Goal: Task Accomplishment & Management: Manage account settings

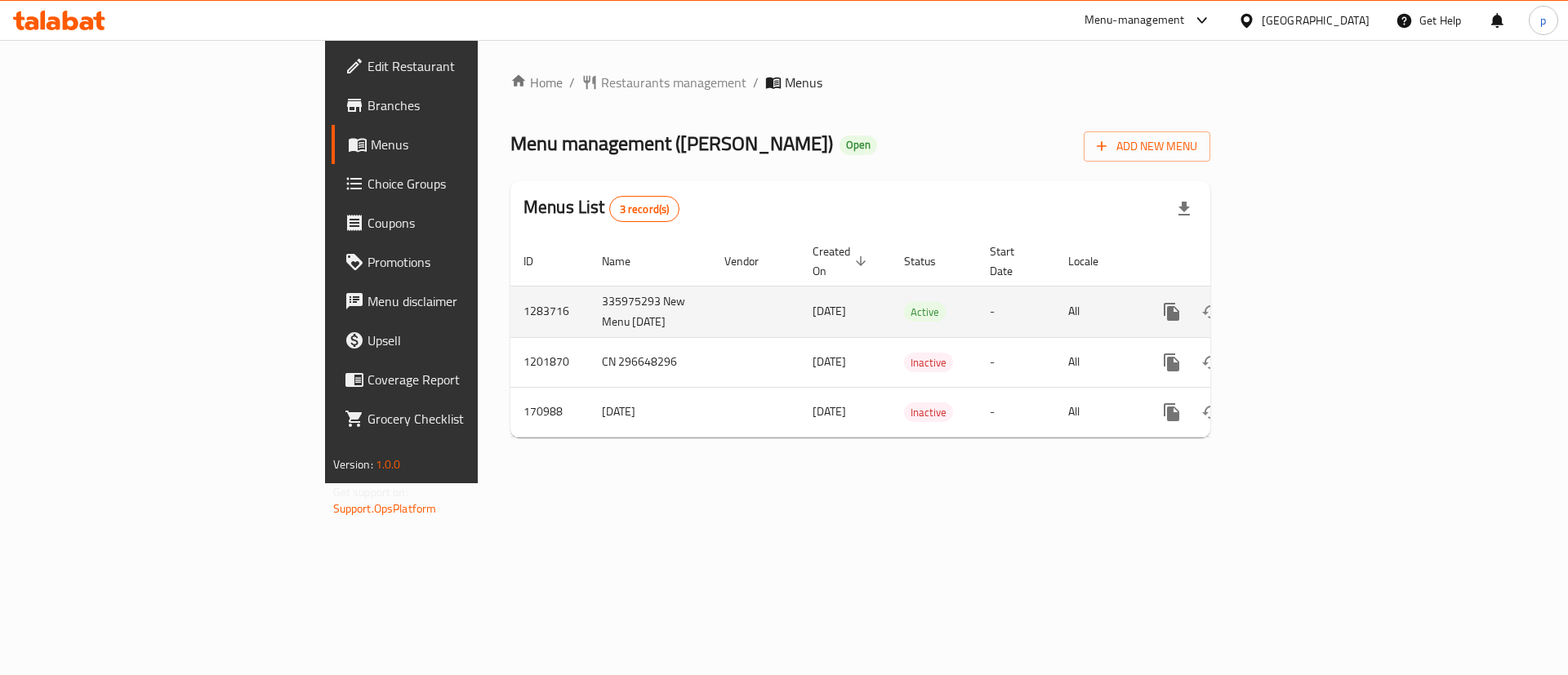
click at [1139, 306] on td "All" at bounding box center [1097, 311] width 84 height 52
click at [1297, 305] on icon "enhanced table" at bounding box center [1290, 312] width 15 height 15
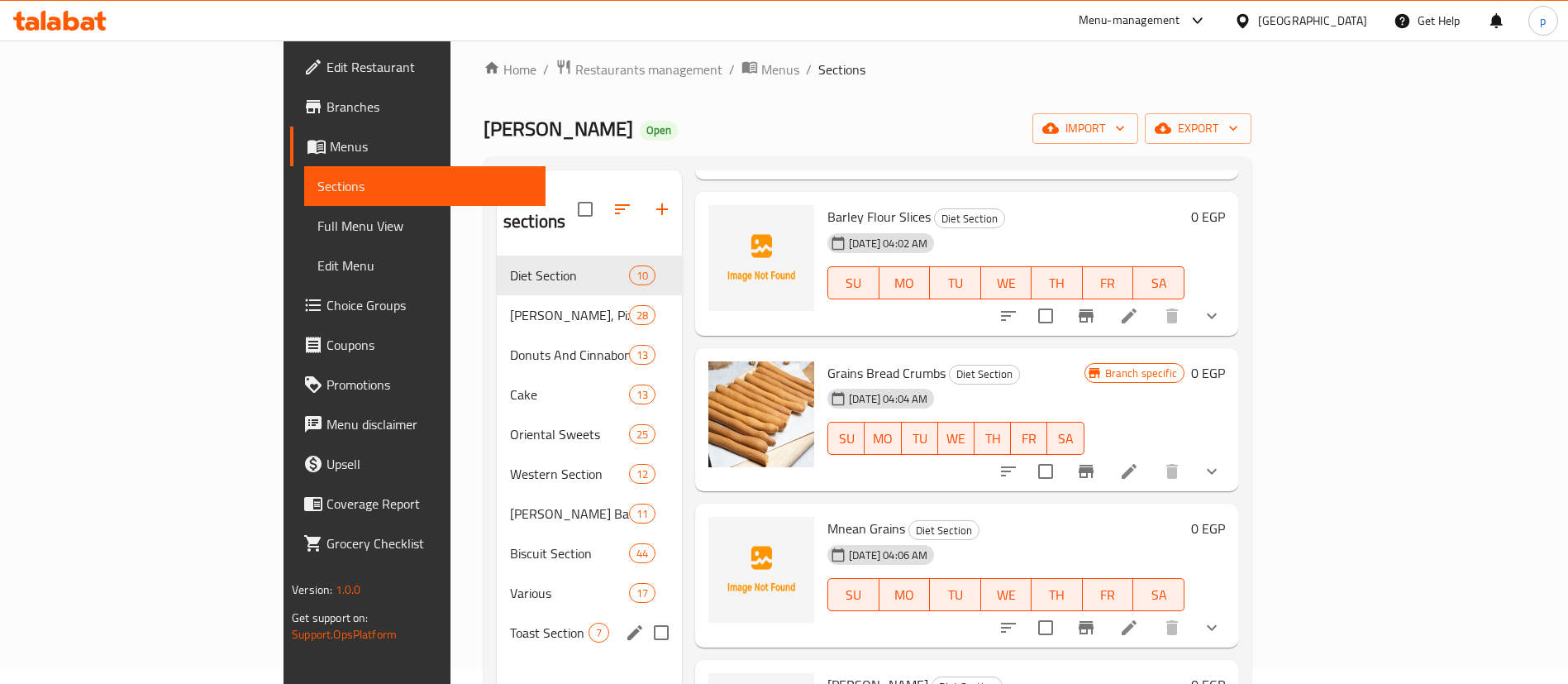
scroll to position [13, 0]
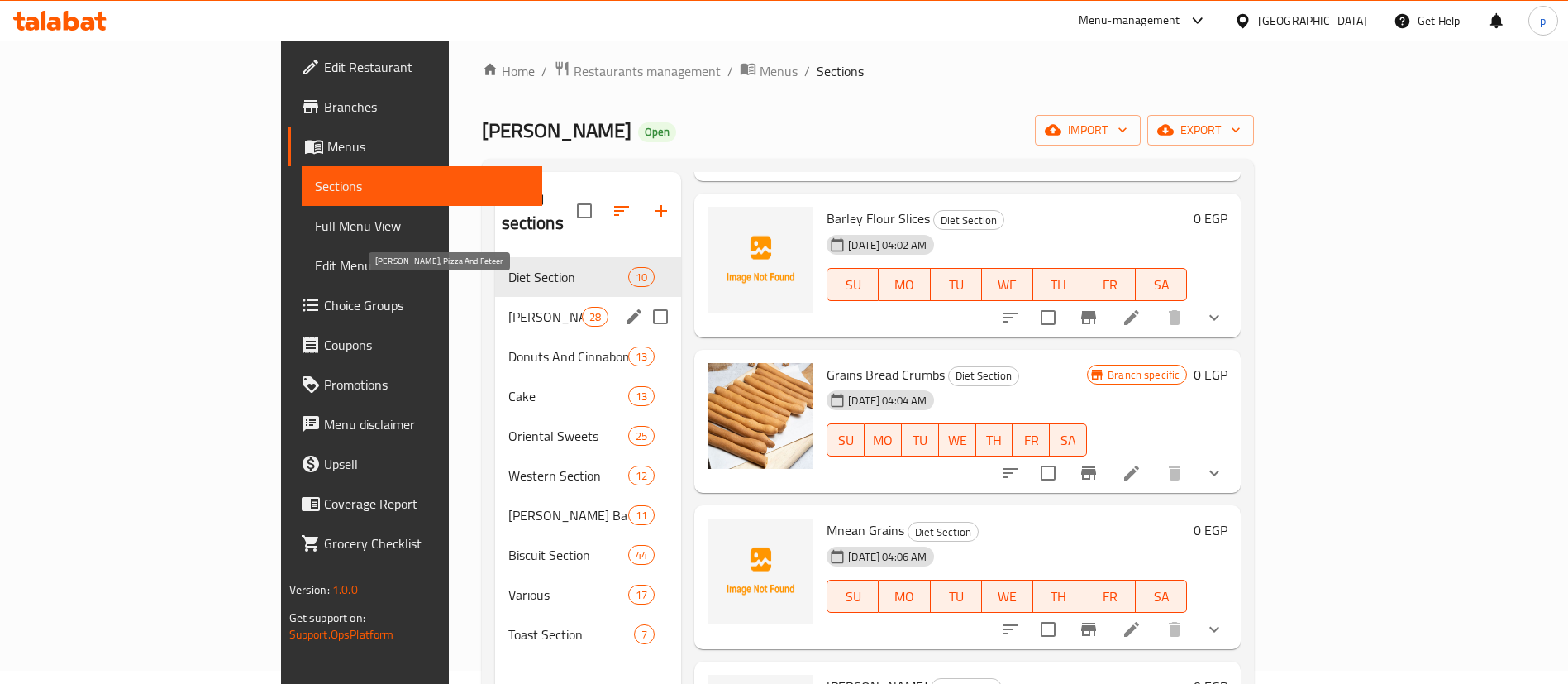
click at [509, 307] on span "[PERSON_NAME], Pizza And Feteer" at bounding box center [545, 317] width 74 height 20
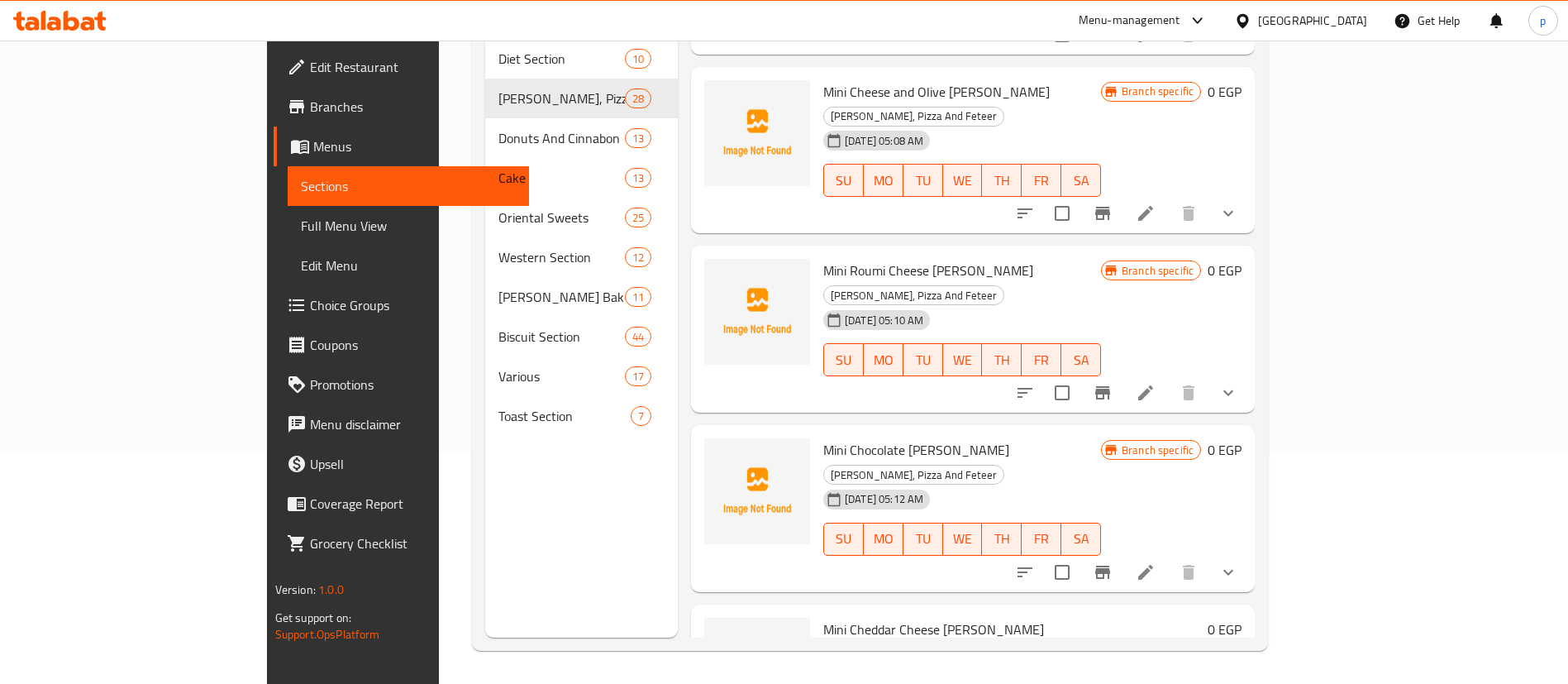
scroll to position [3464, 0]
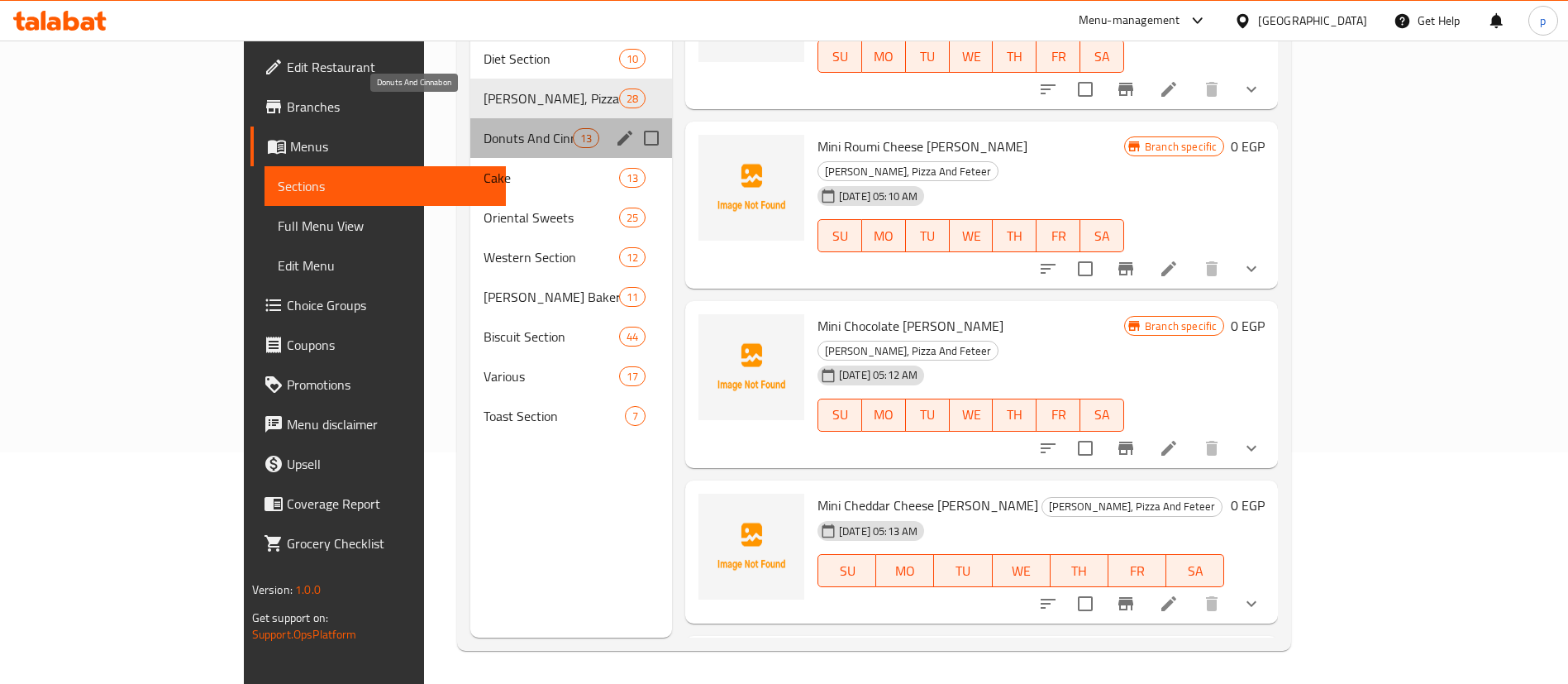
click at [484, 128] on span "Donuts And Cinnabon" at bounding box center [528, 138] width 89 height 20
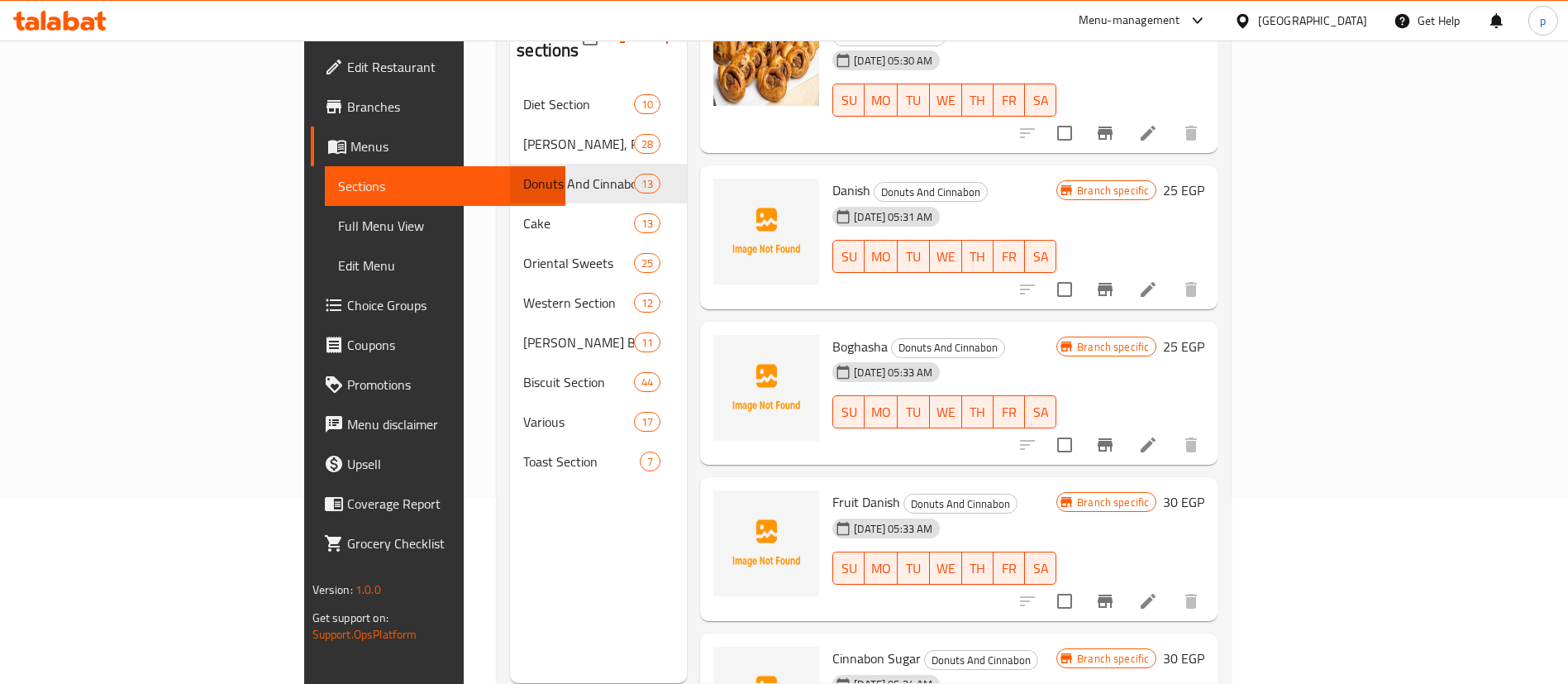
scroll to position [191, 0]
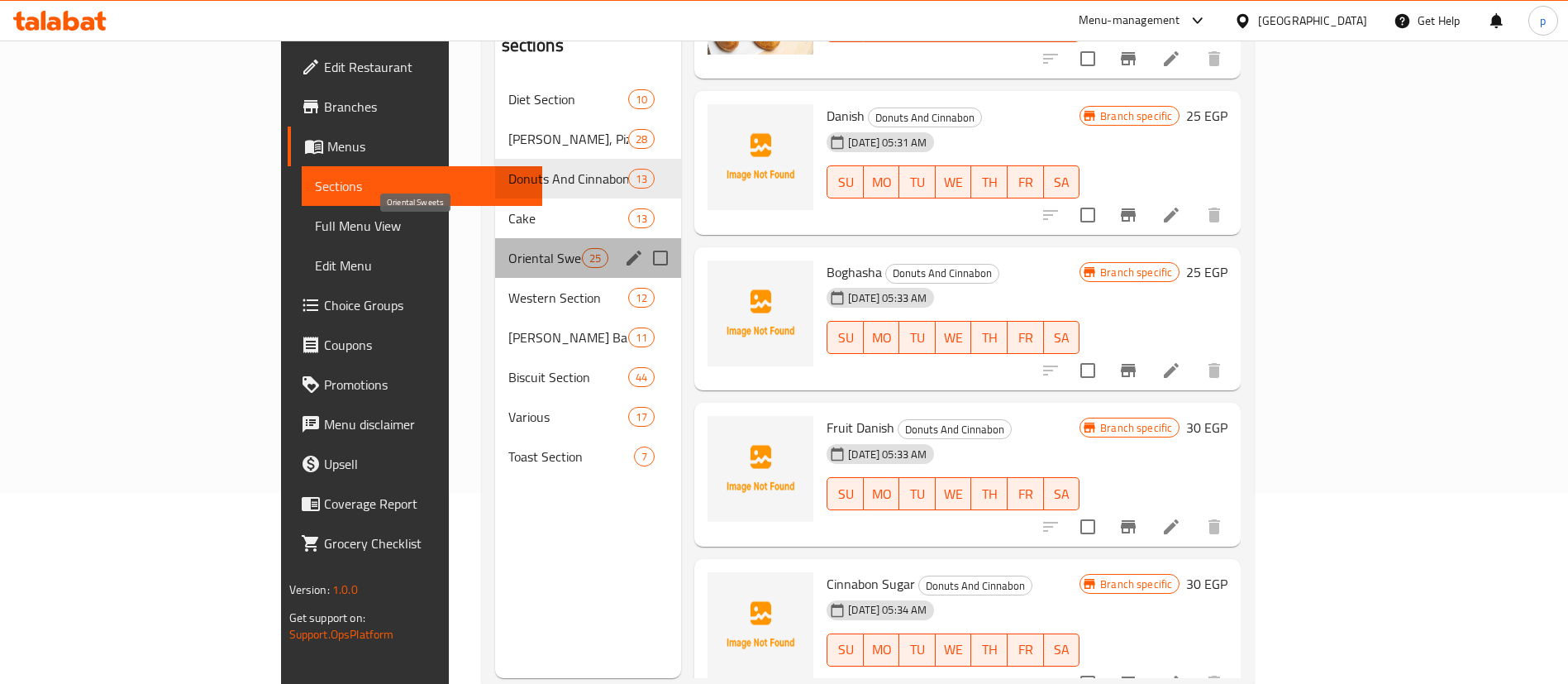
click at [509, 248] on span "Oriental Sweets" at bounding box center [545, 258] width 74 height 20
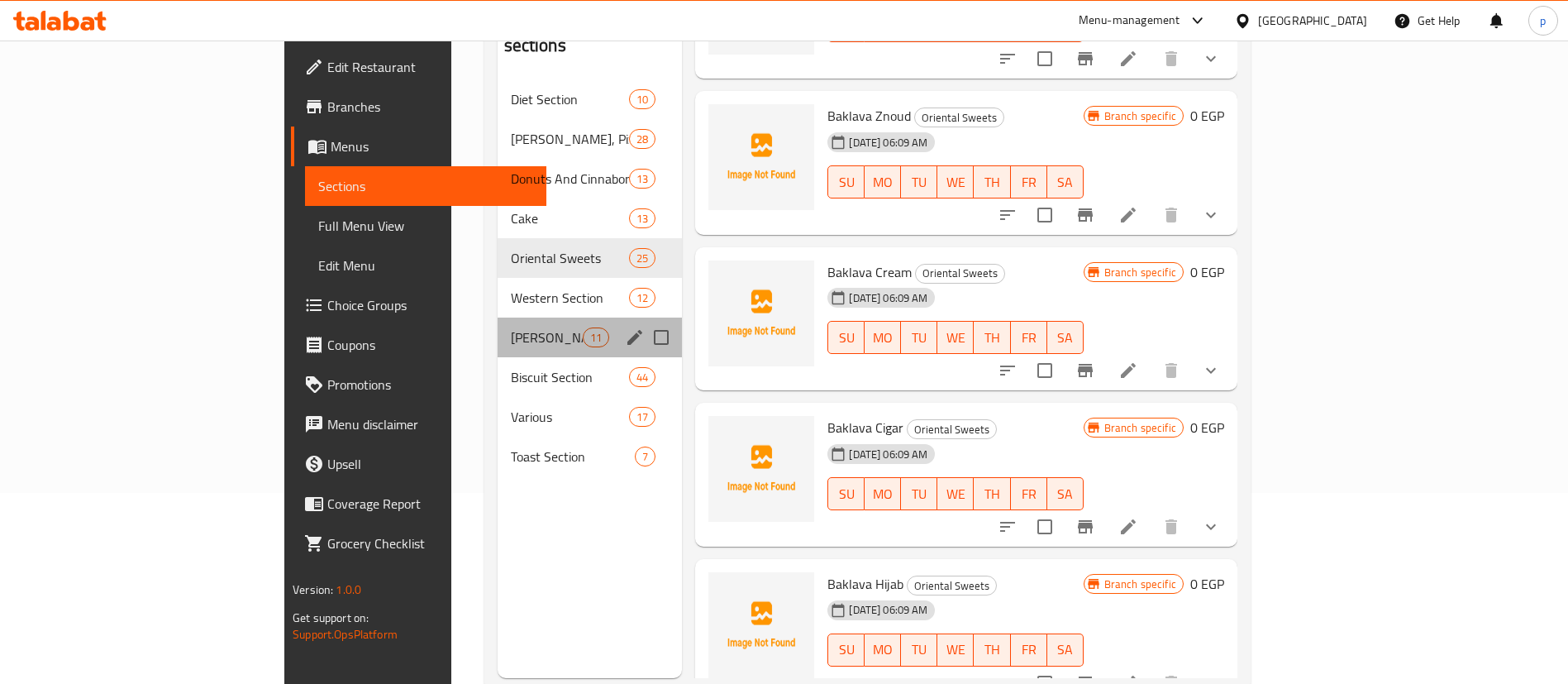
click at [497, 318] on div "[PERSON_NAME] Bakery 11" at bounding box center [590, 337] width 185 height 40
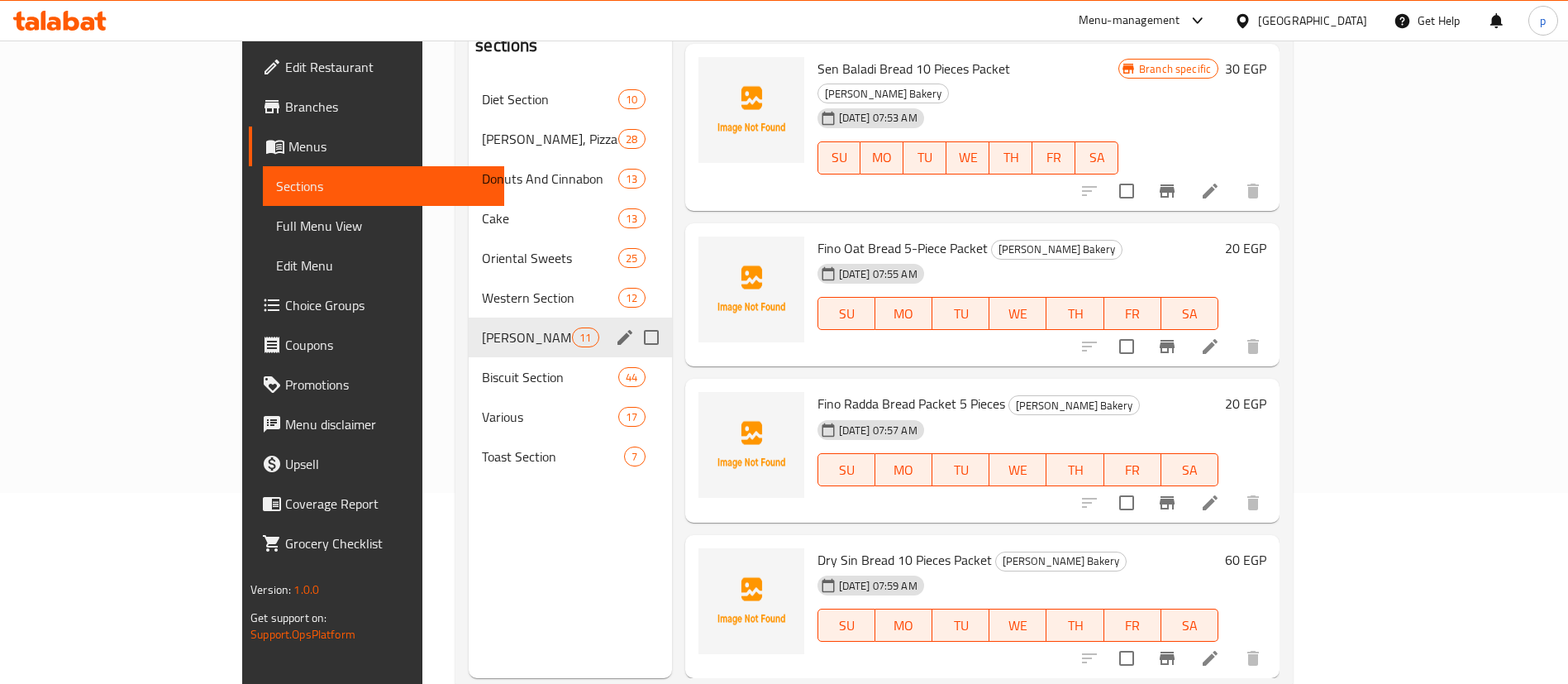
scroll to position [1073, 0]
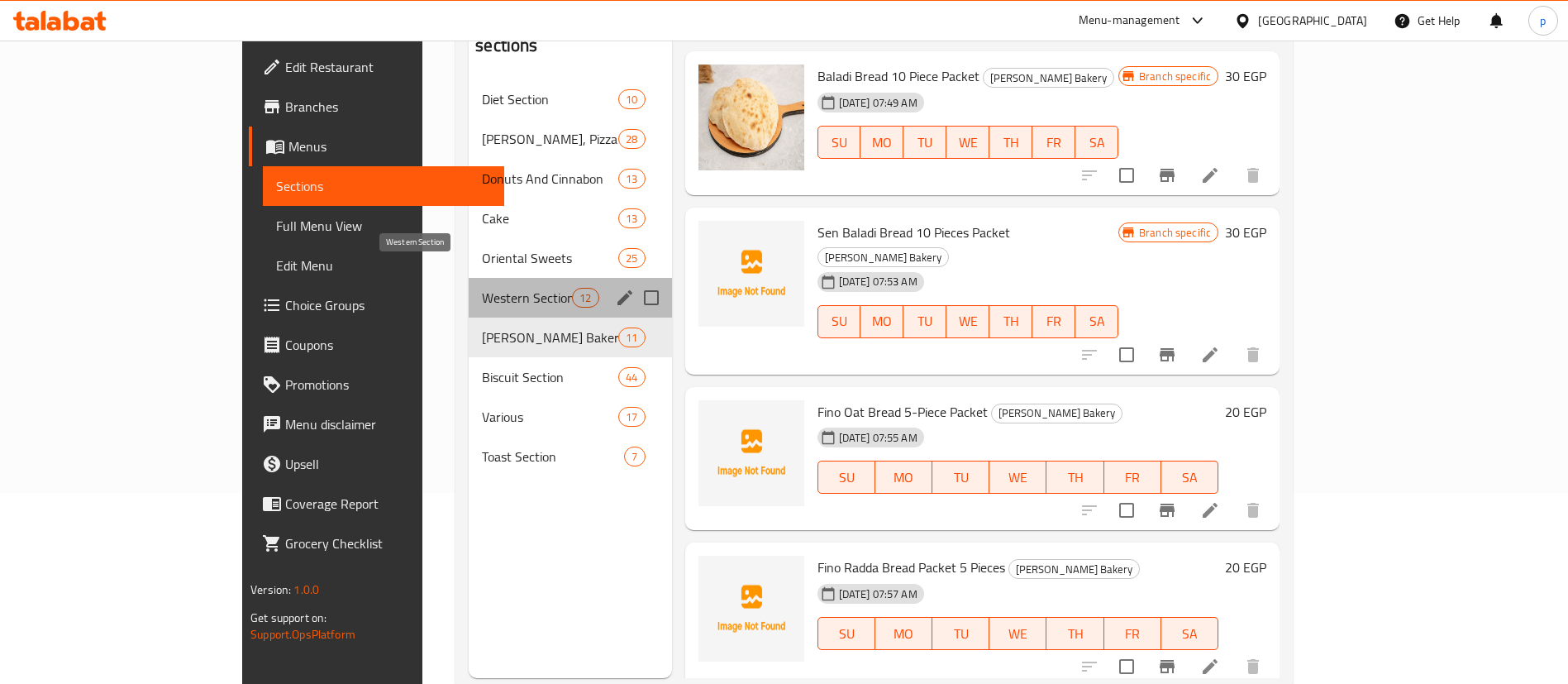
click at [482, 288] on span "Western Section" at bounding box center [527, 298] width 90 height 20
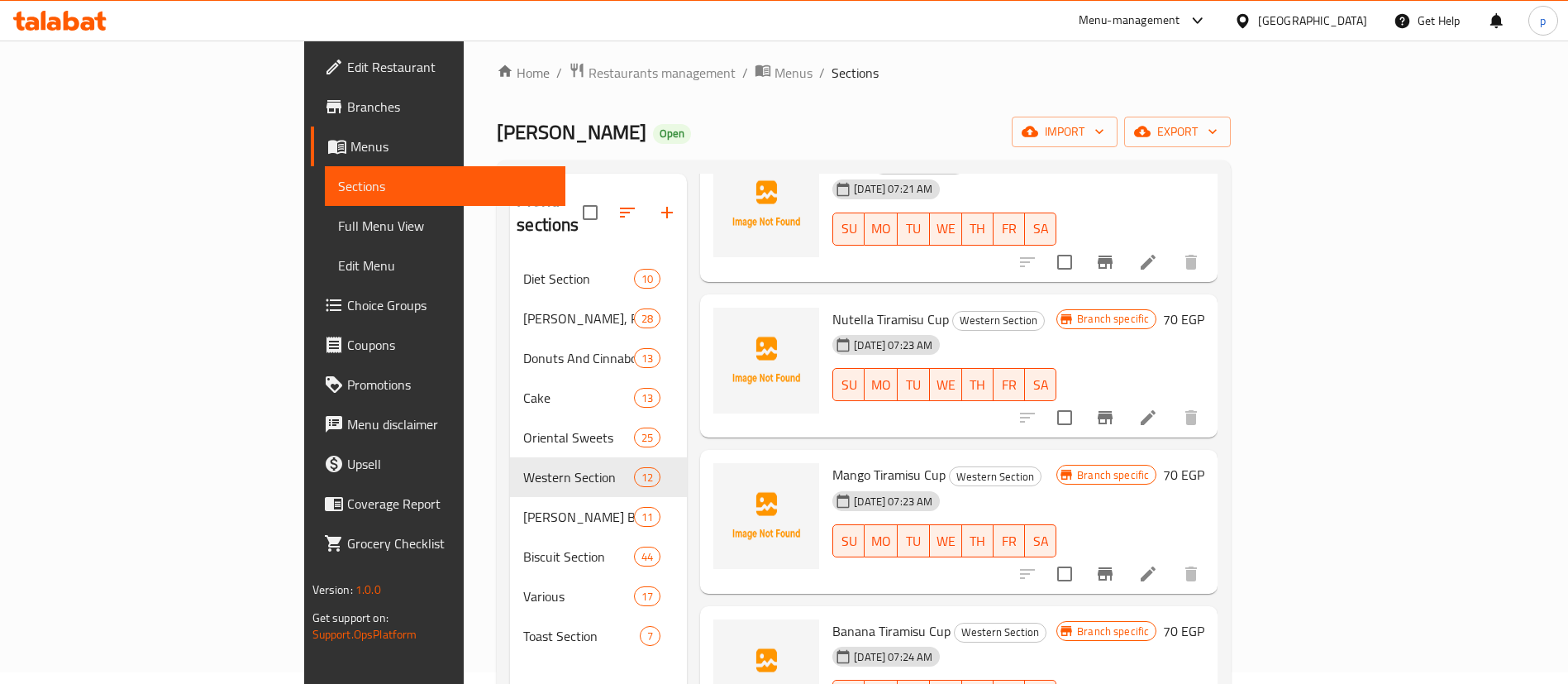
scroll to position [231, 0]
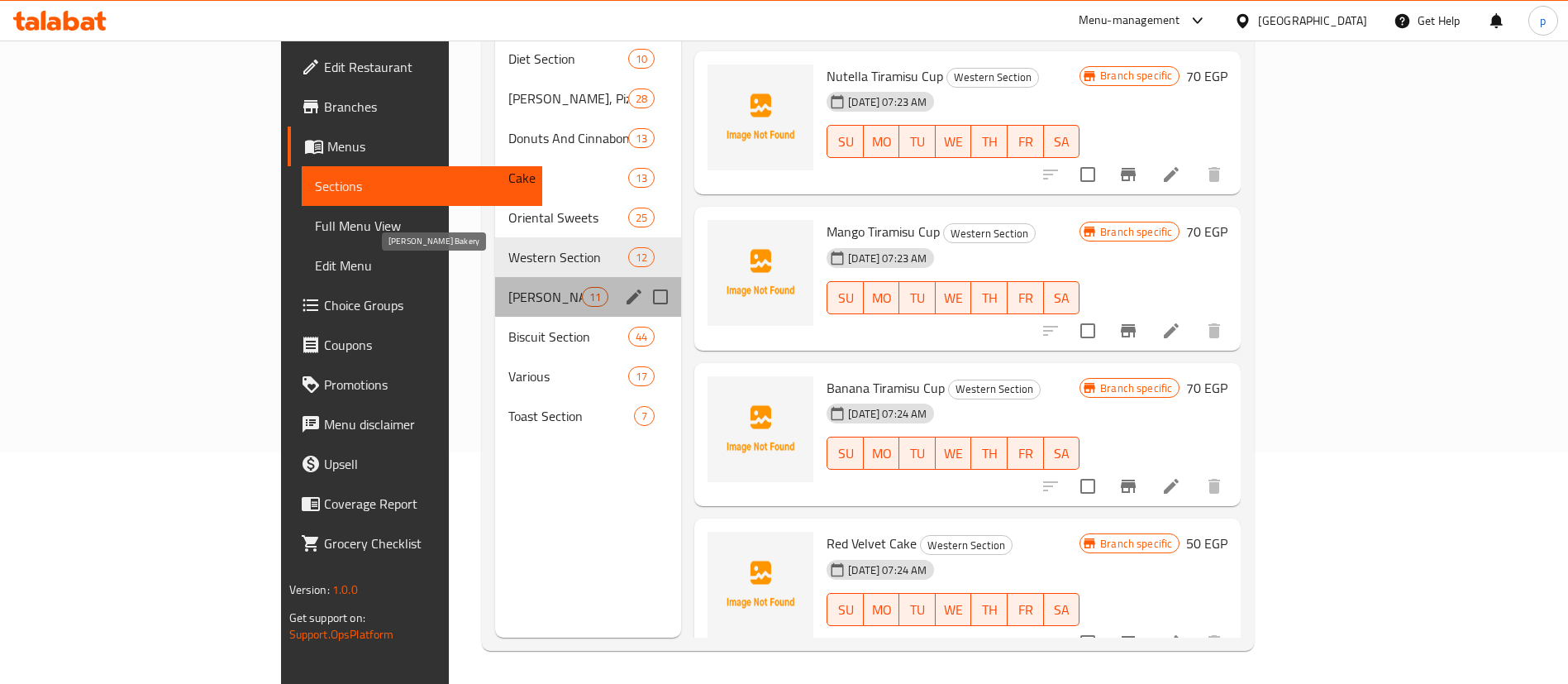
click at [509, 287] on span "[PERSON_NAME] Bakery" at bounding box center [545, 297] width 74 height 20
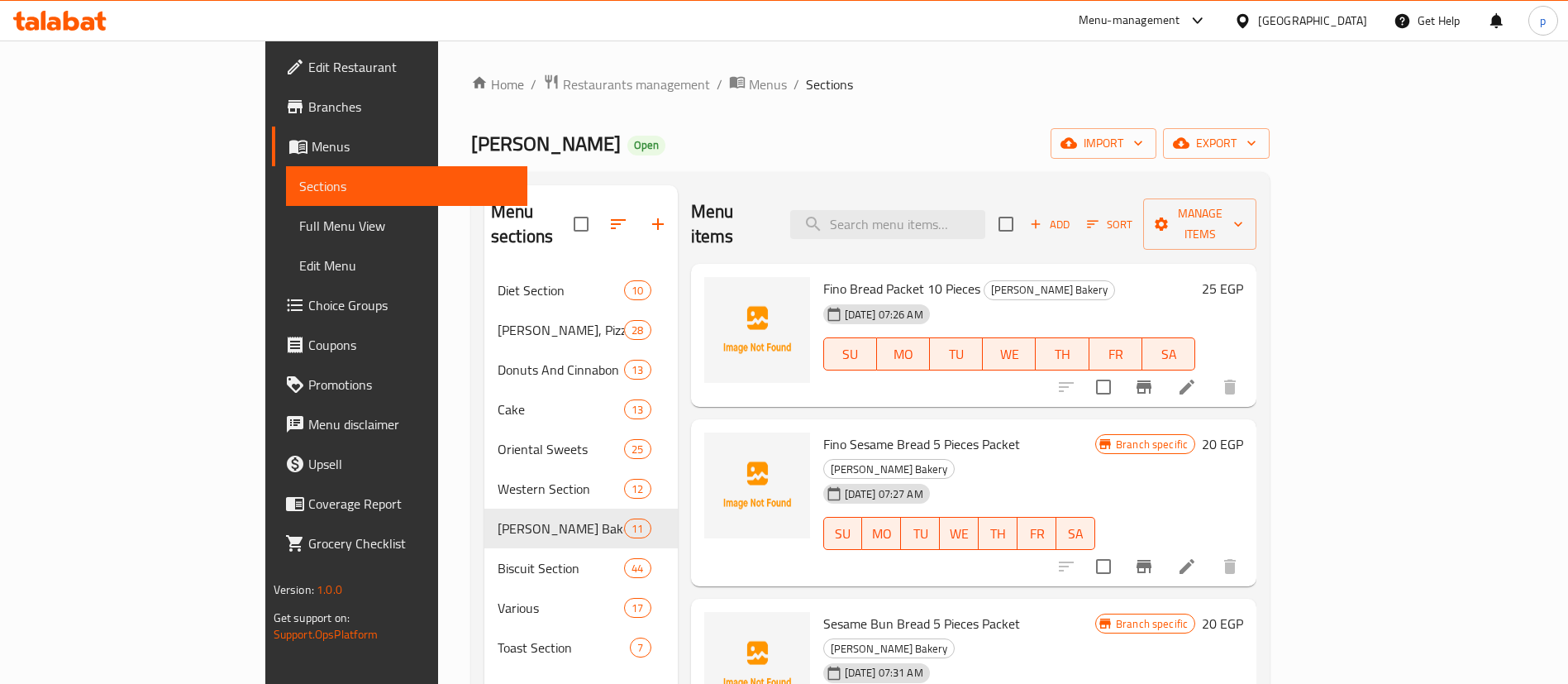
scroll to position [65, 0]
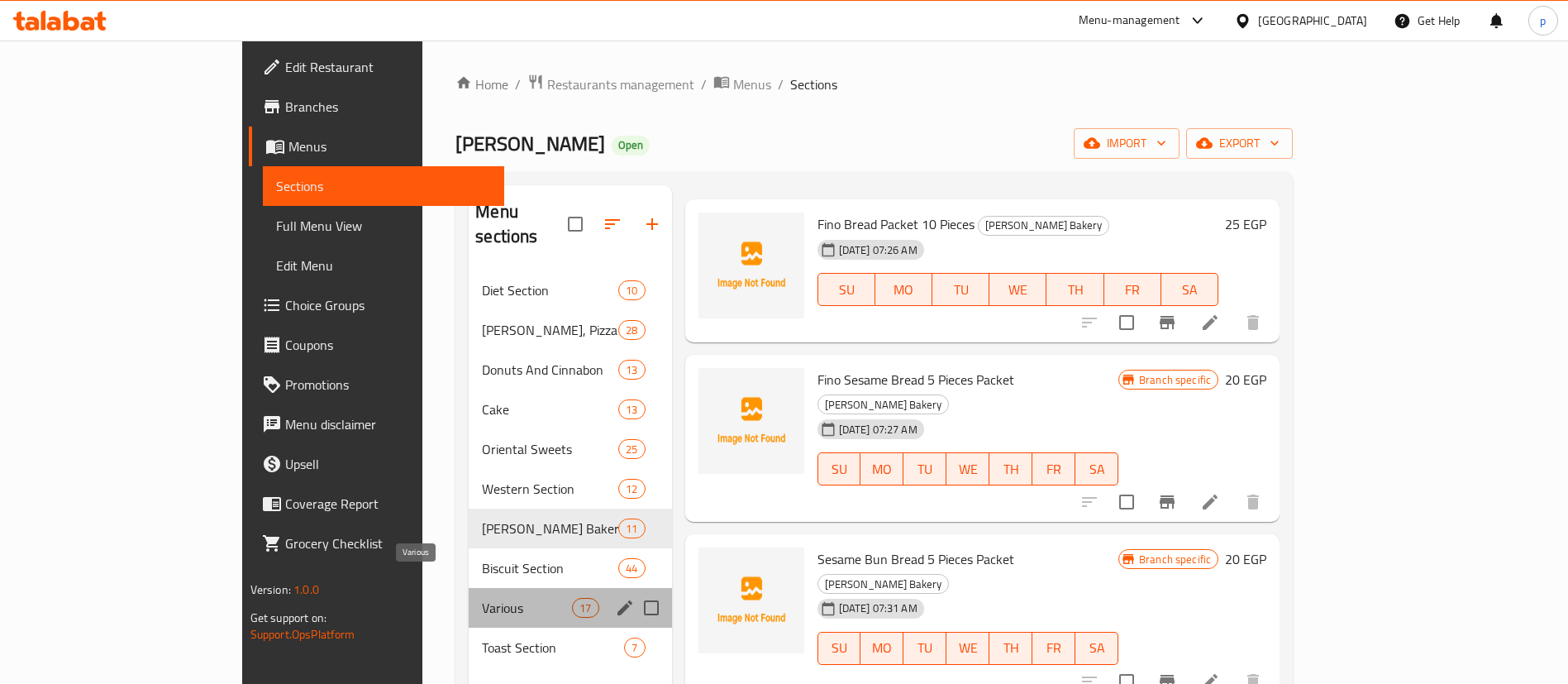
click at [482, 598] on span "Various" at bounding box center [527, 608] width 90 height 20
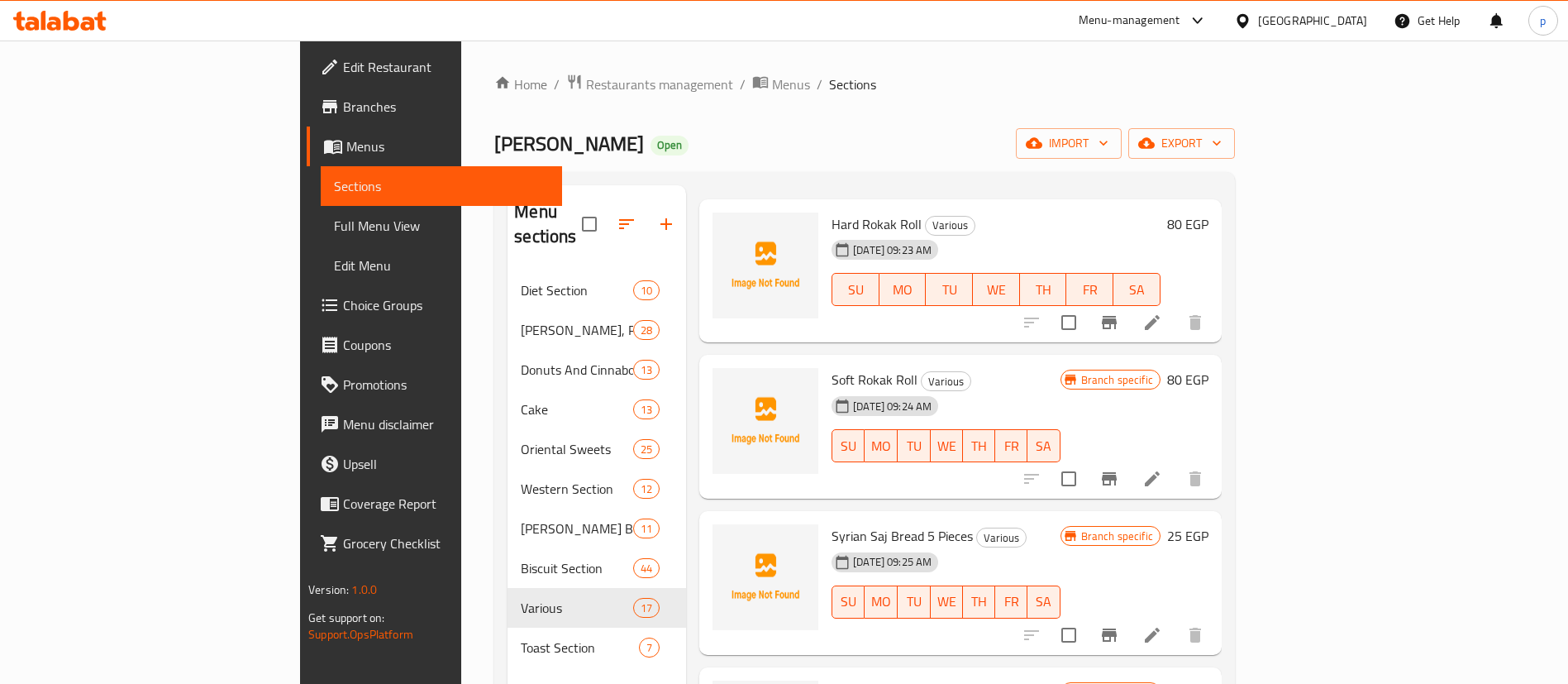
click at [1043, 92] on ol "Home / Restaurants management / Menus / Sections" at bounding box center [865, 84] width 741 height 21
click at [1235, 155] on button "export" at bounding box center [1182, 143] width 107 height 30
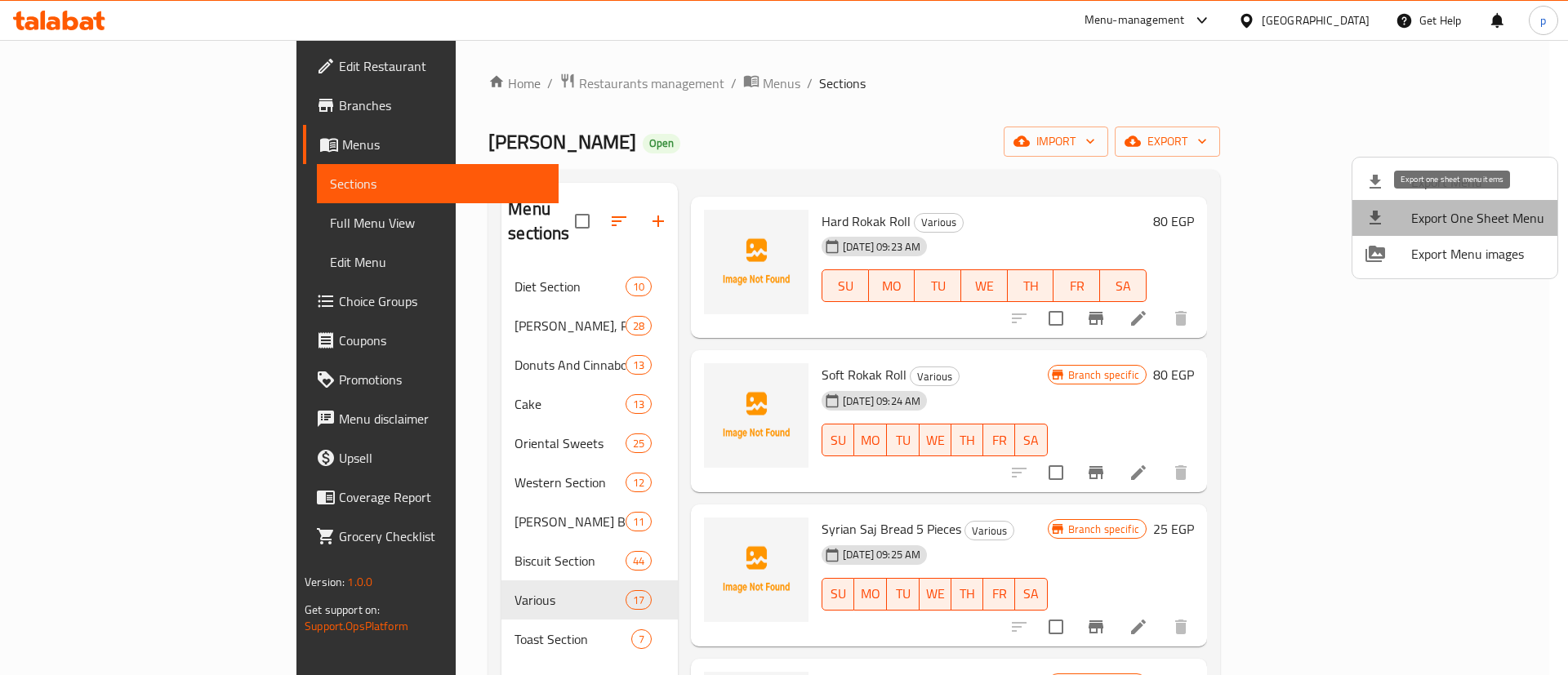
click at [1456, 230] on li "Export One Sheet Menu" at bounding box center [1454, 217] width 205 height 35
click at [584, 86] on div at bounding box center [784, 338] width 1568 height 675
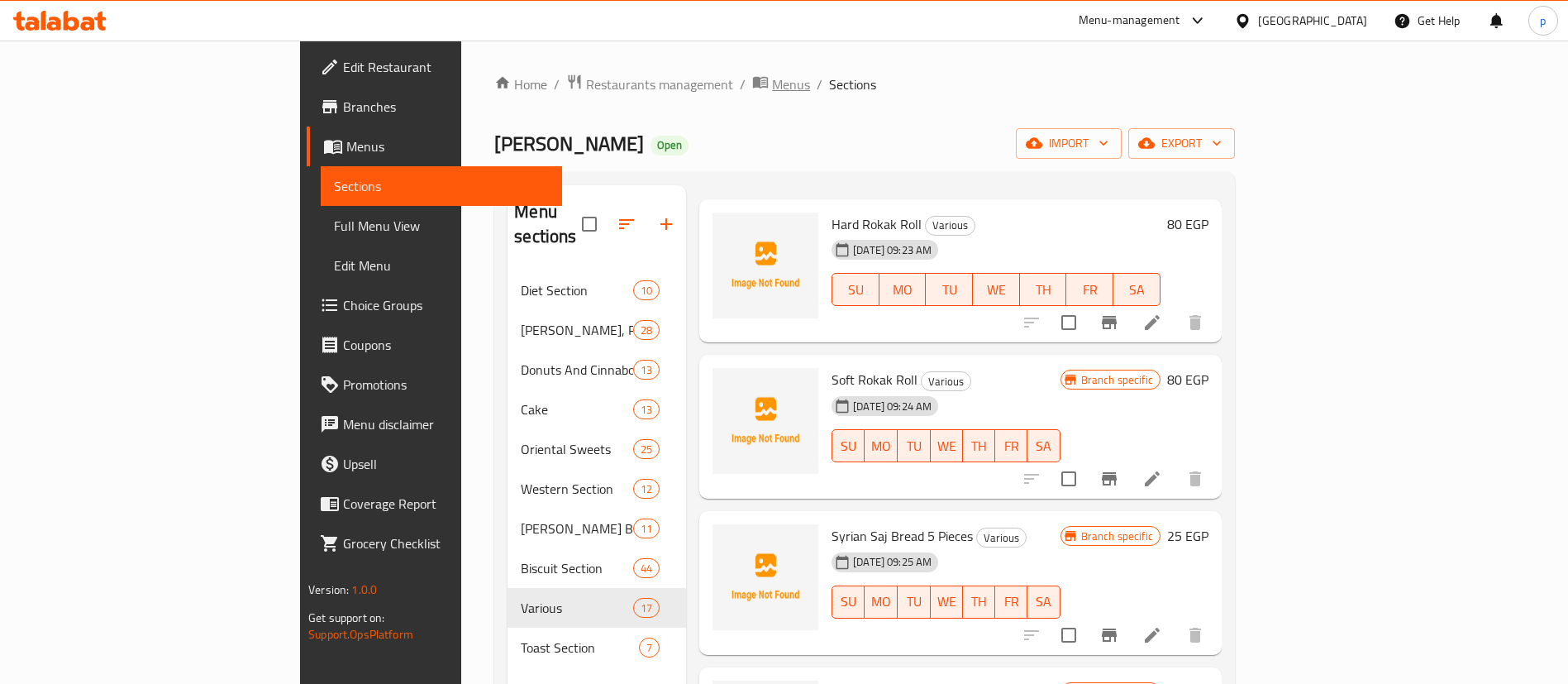
click at [772, 87] on span "Menus" at bounding box center [790, 85] width 38 height 20
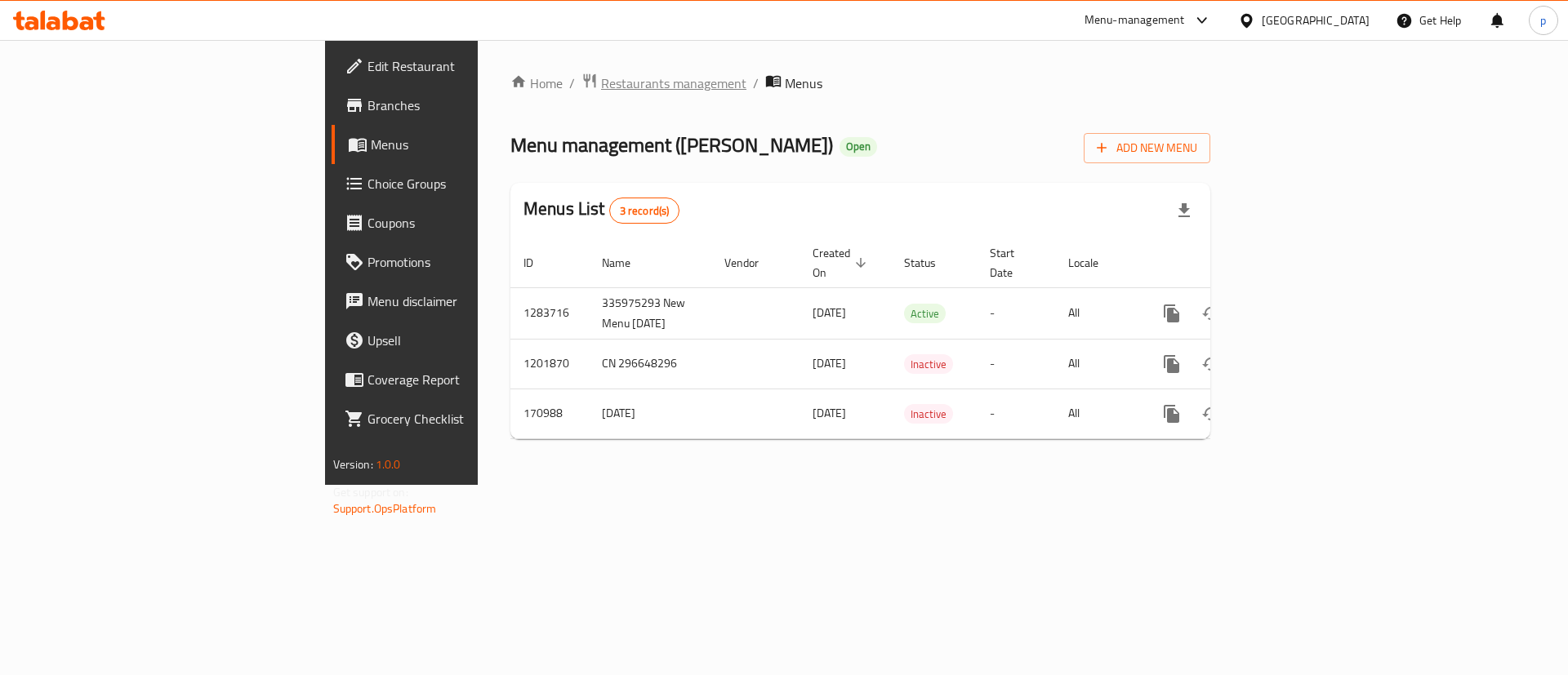
click at [601, 88] on span "Restaurants management" at bounding box center [673, 84] width 146 height 20
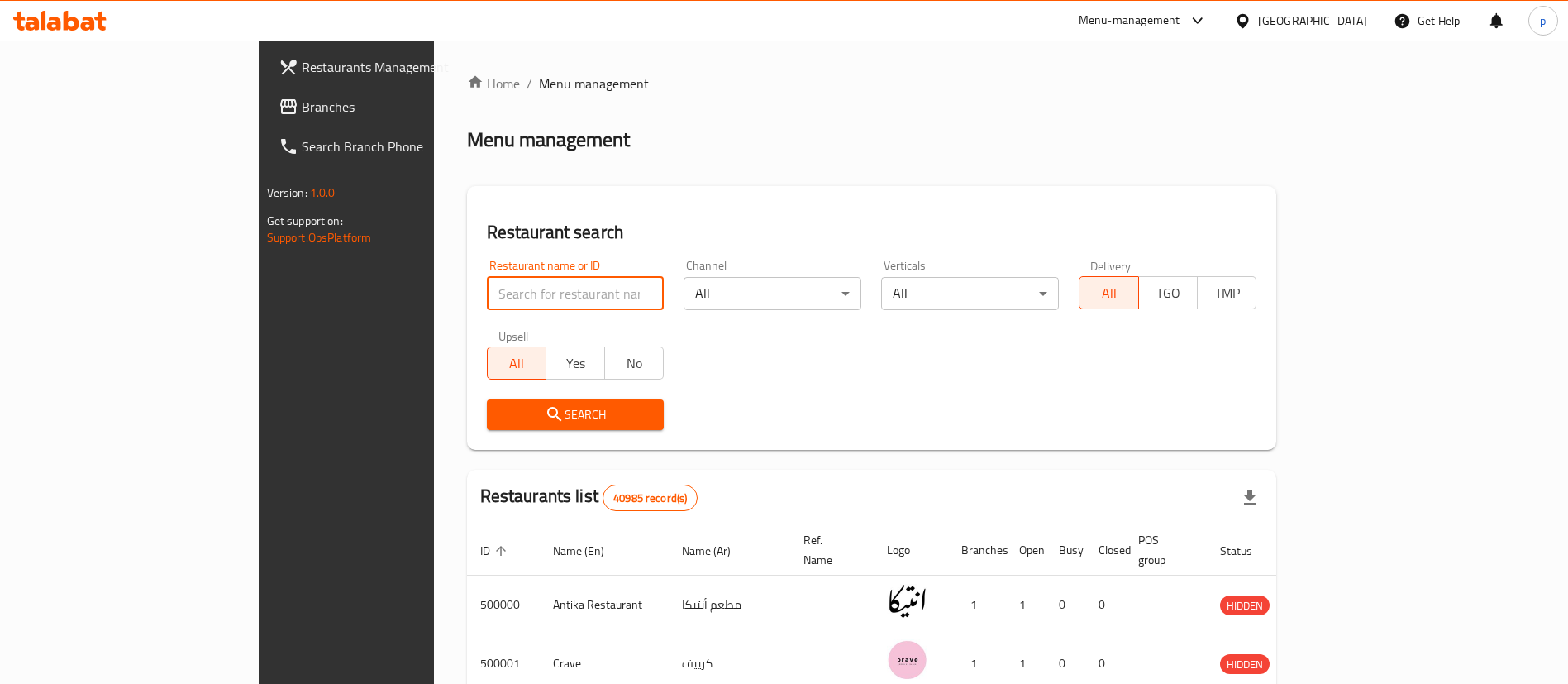
click at [487, 294] on input "search" at bounding box center [576, 294] width 178 height 33
paste input "619847"
type input "619847"
click button "Search" at bounding box center [576, 414] width 178 height 30
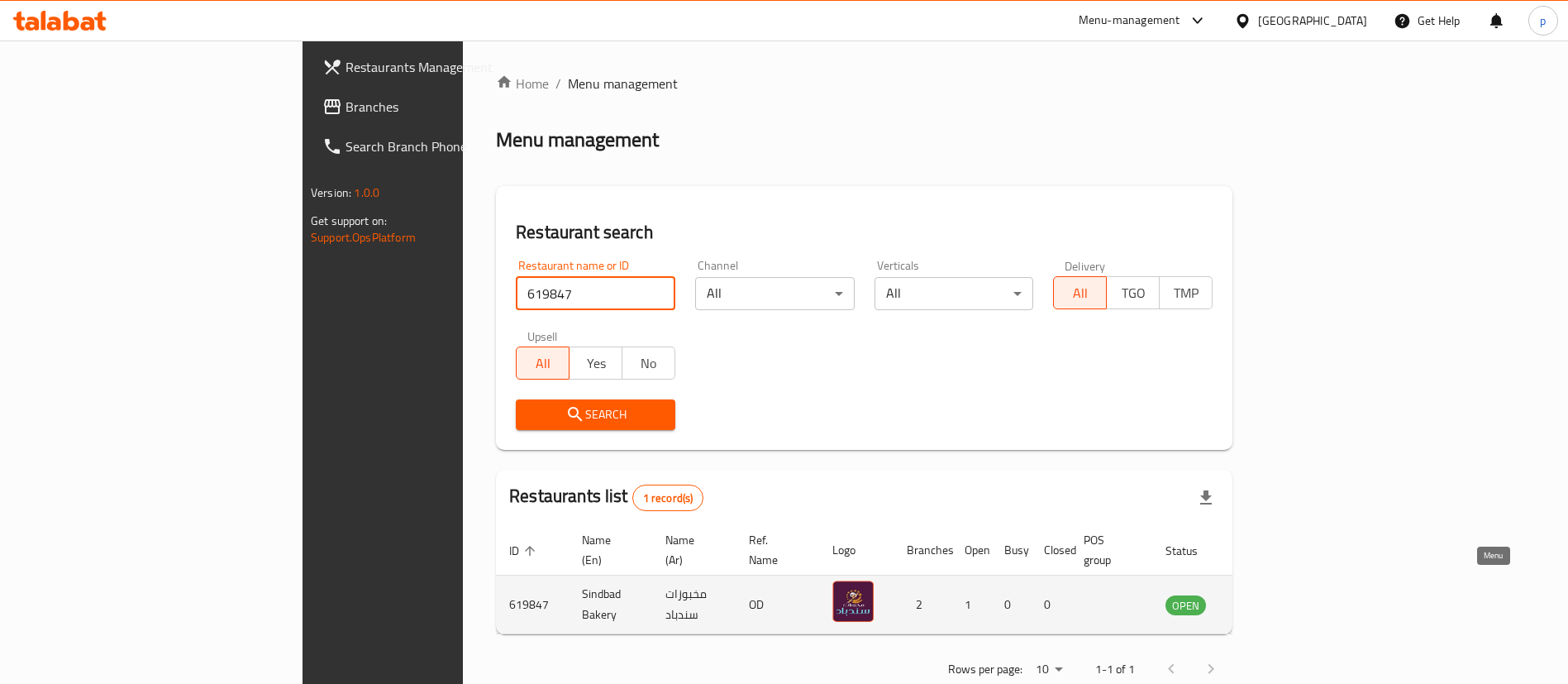
click at [1272, 595] on icon "enhanced table" at bounding box center [1262, 605] width 20 height 20
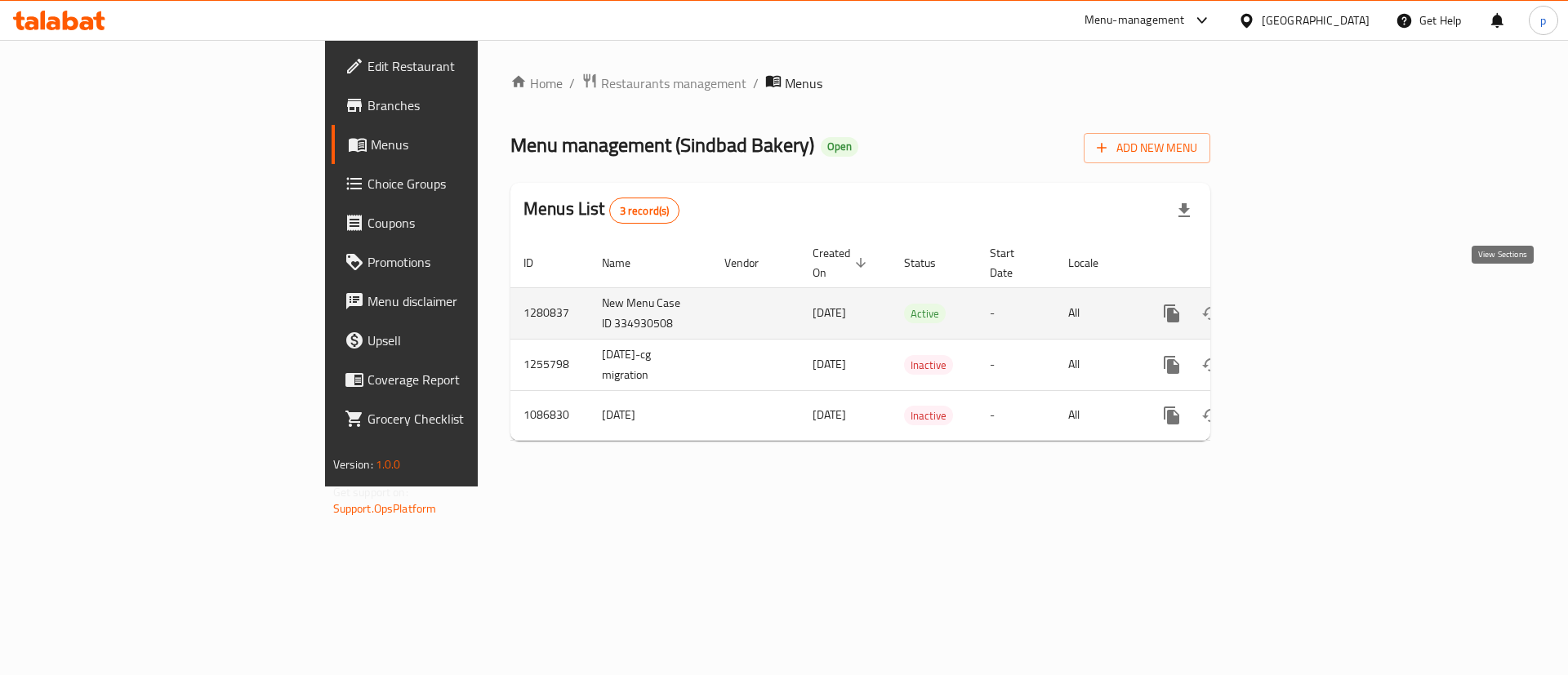
click at [1300, 304] on icon "enhanced table" at bounding box center [1290, 314] width 20 height 20
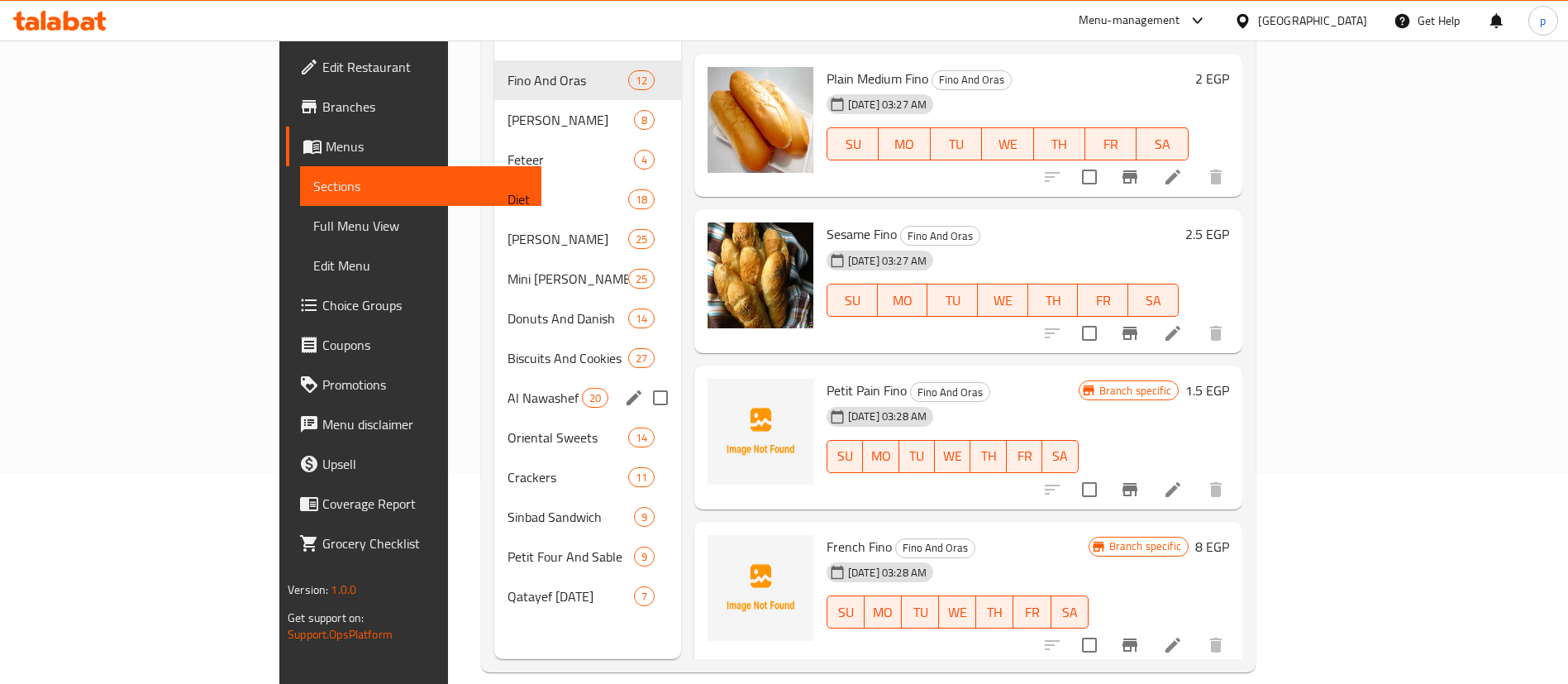
scroll to position [231, 0]
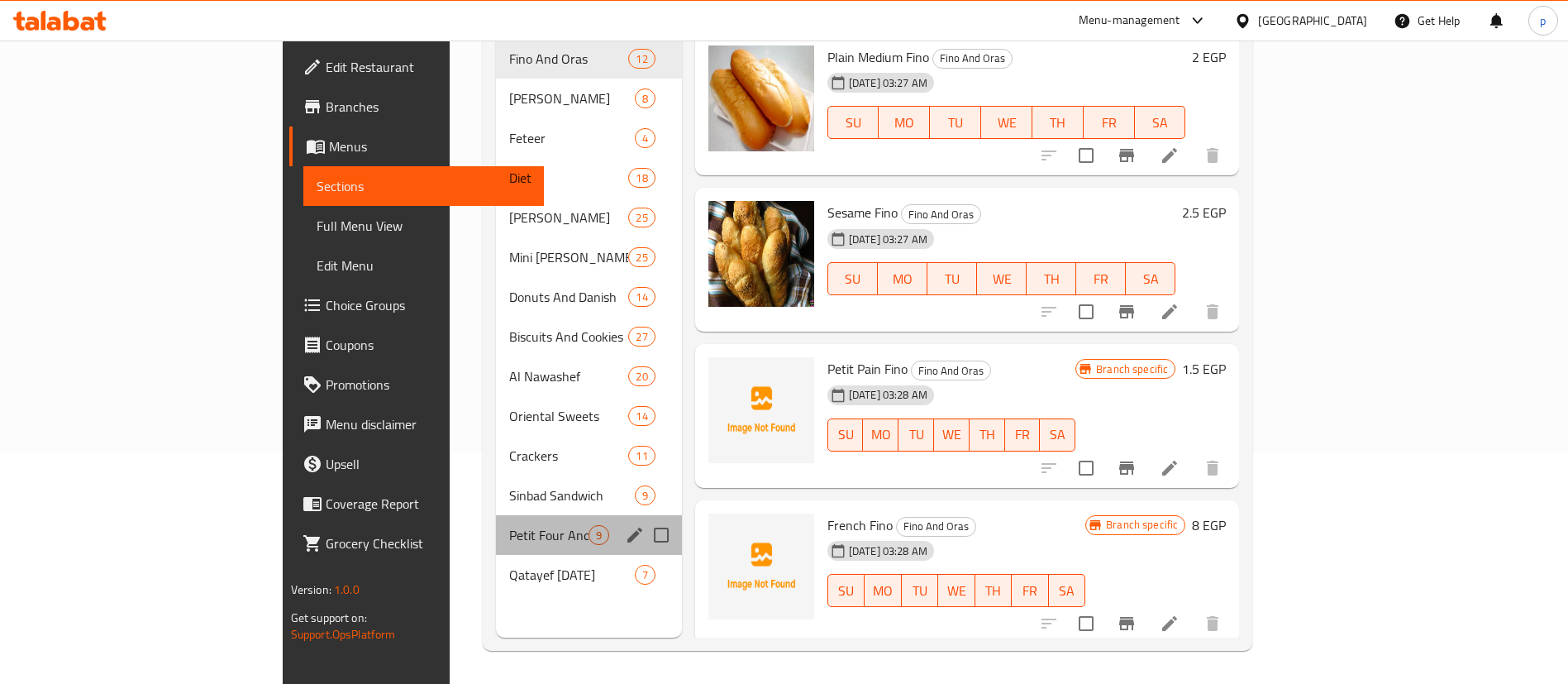
click at [496, 523] on div "Petit Four And Sable 9" at bounding box center [589, 535] width 186 height 40
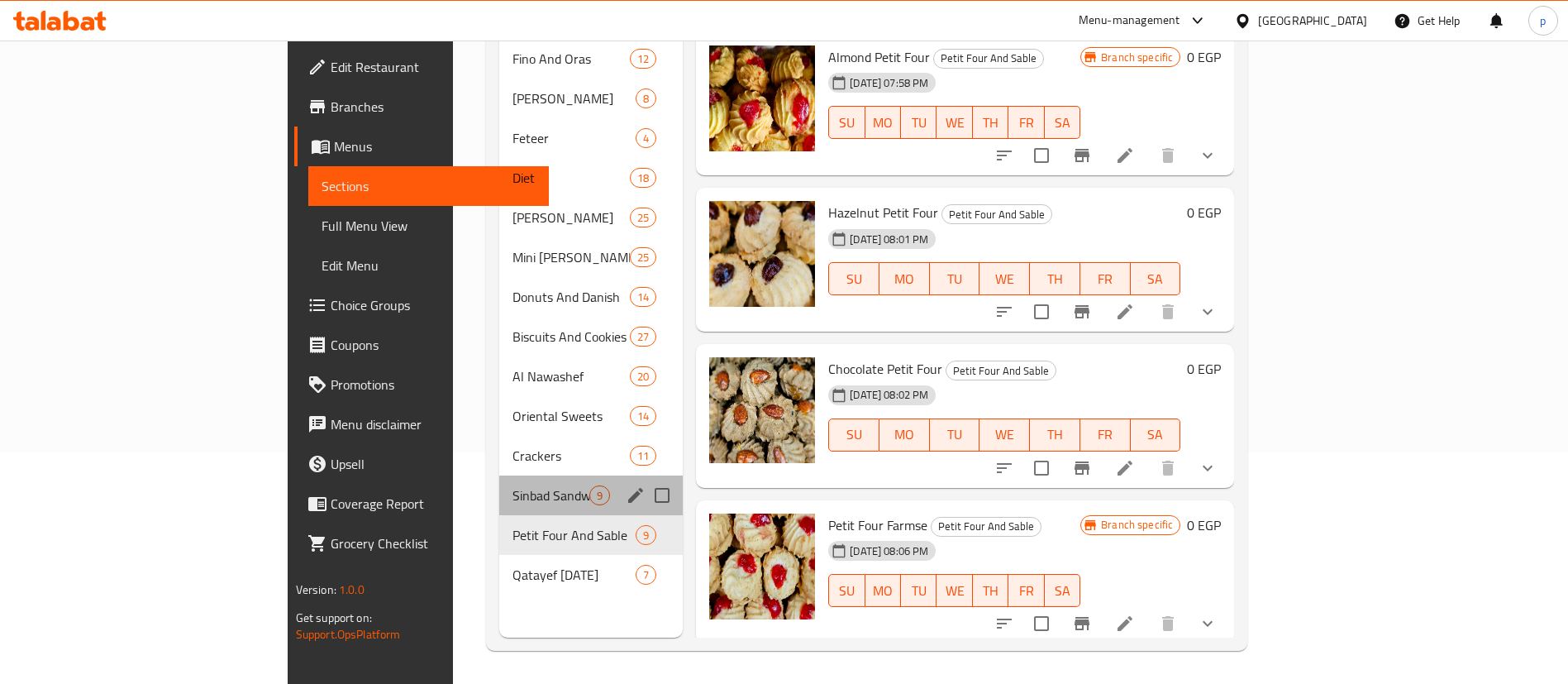
click at [499, 480] on div "Sinbad Sandwich 9" at bounding box center [591, 495] width 183 height 40
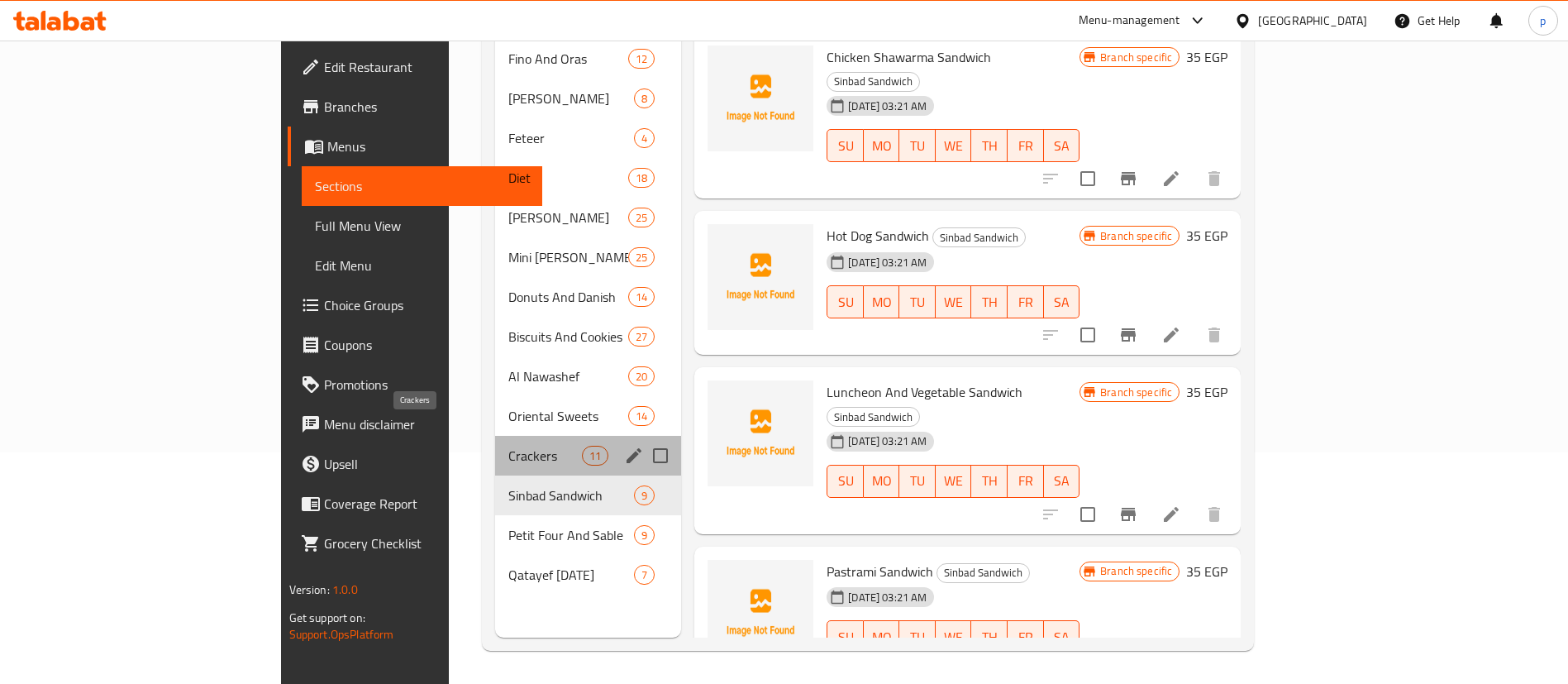
click at [509, 446] on span "Crackers" at bounding box center [545, 456] width 74 height 20
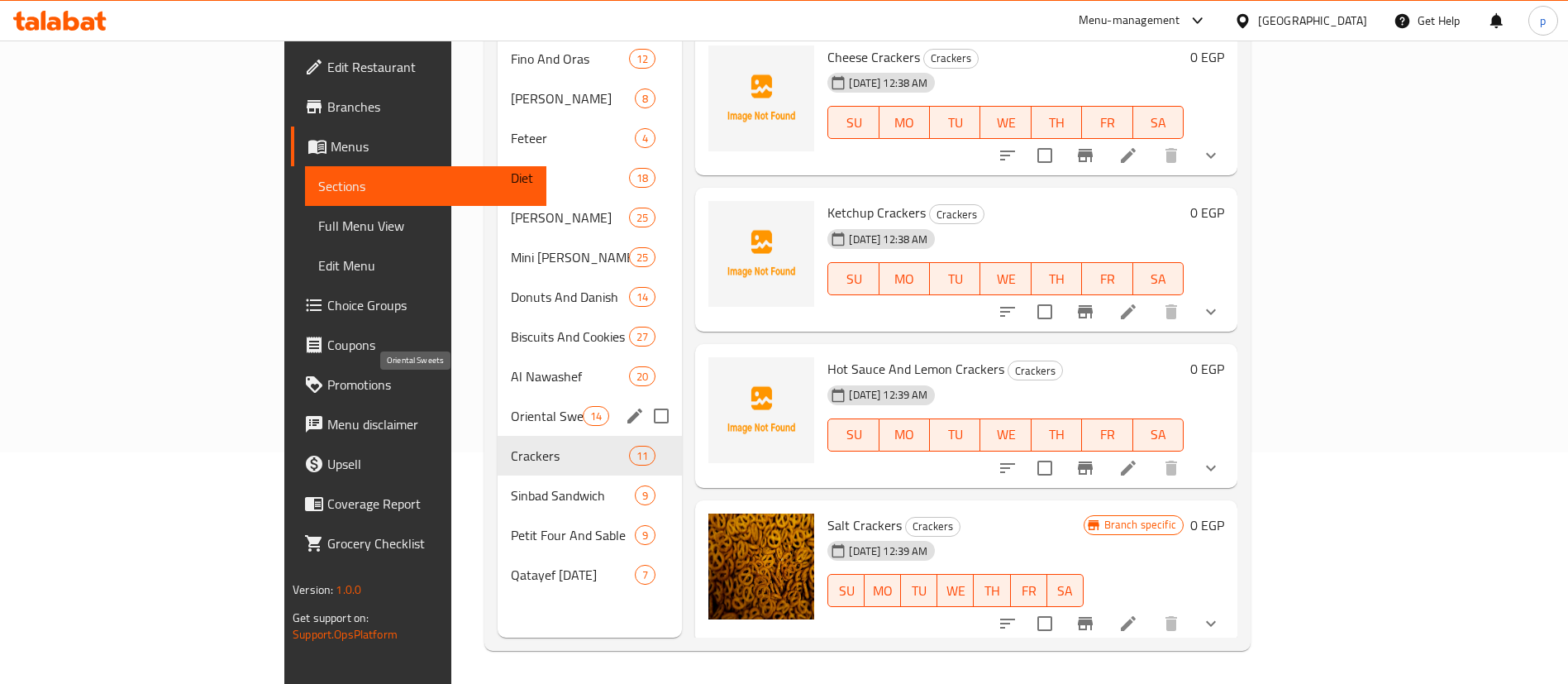
click at [511, 407] on span "Oriental Sweets" at bounding box center [547, 417] width 73 height 20
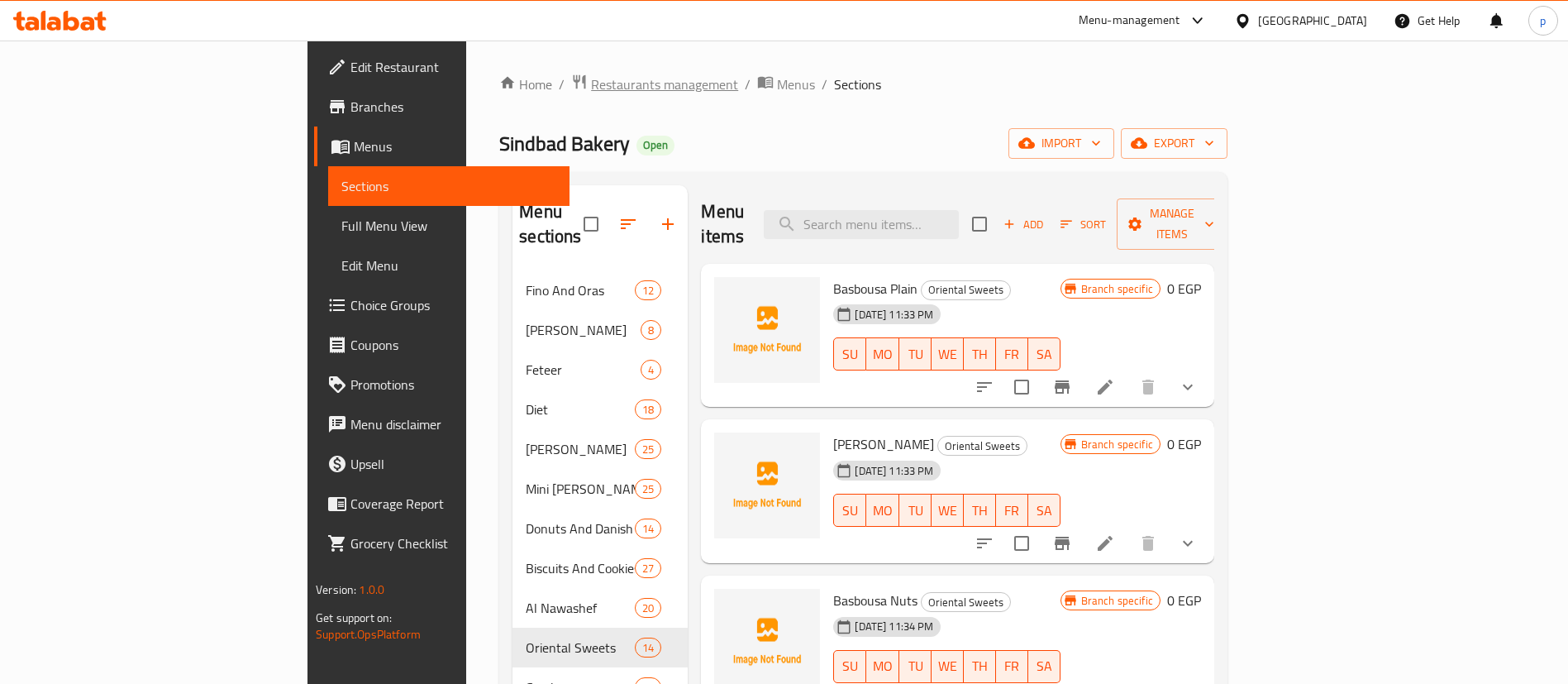
click at [591, 89] on span "Restaurants management" at bounding box center [665, 85] width 147 height 20
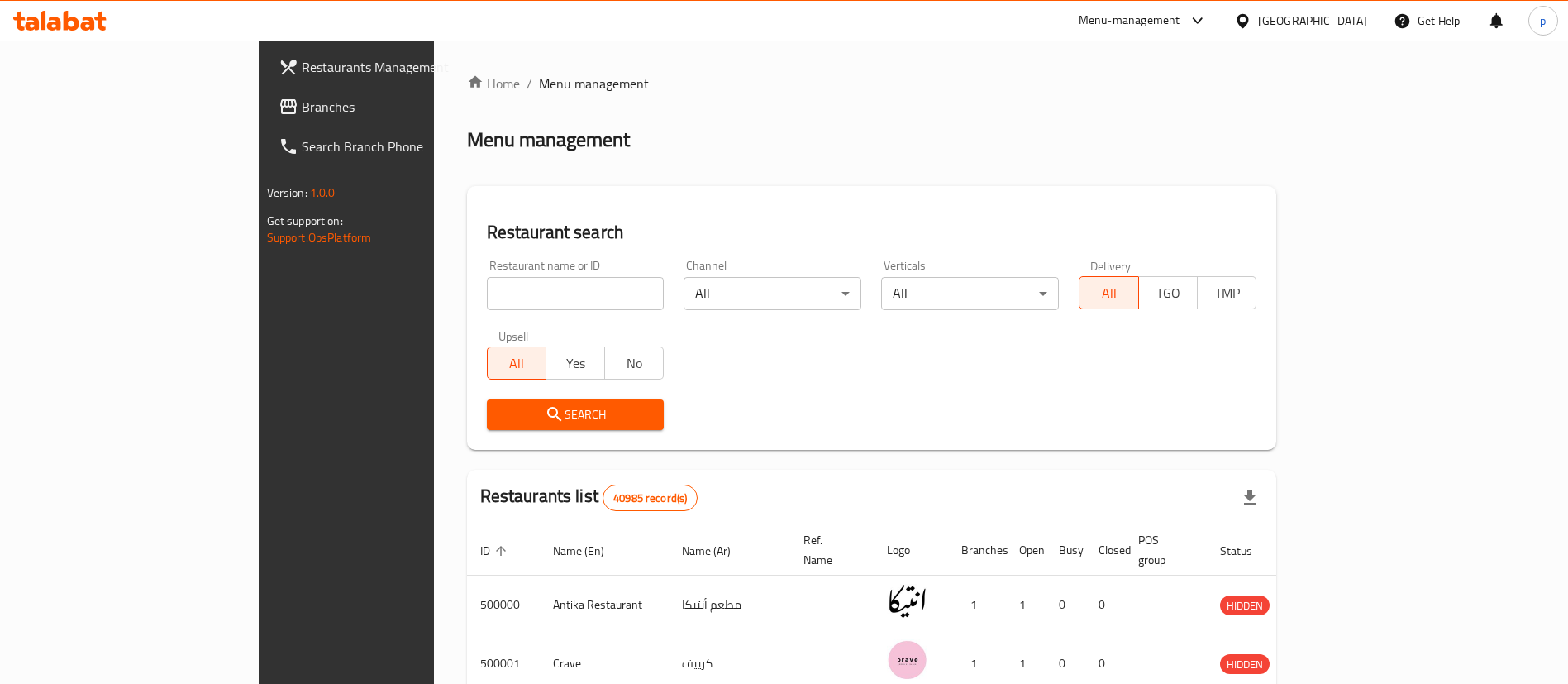
click at [487, 295] on input "search" at bounding box center [576, 294] width 178 height 33
type input "The Roastery"
click button "Search" at bounding box center [576, 414] width 178 height 30
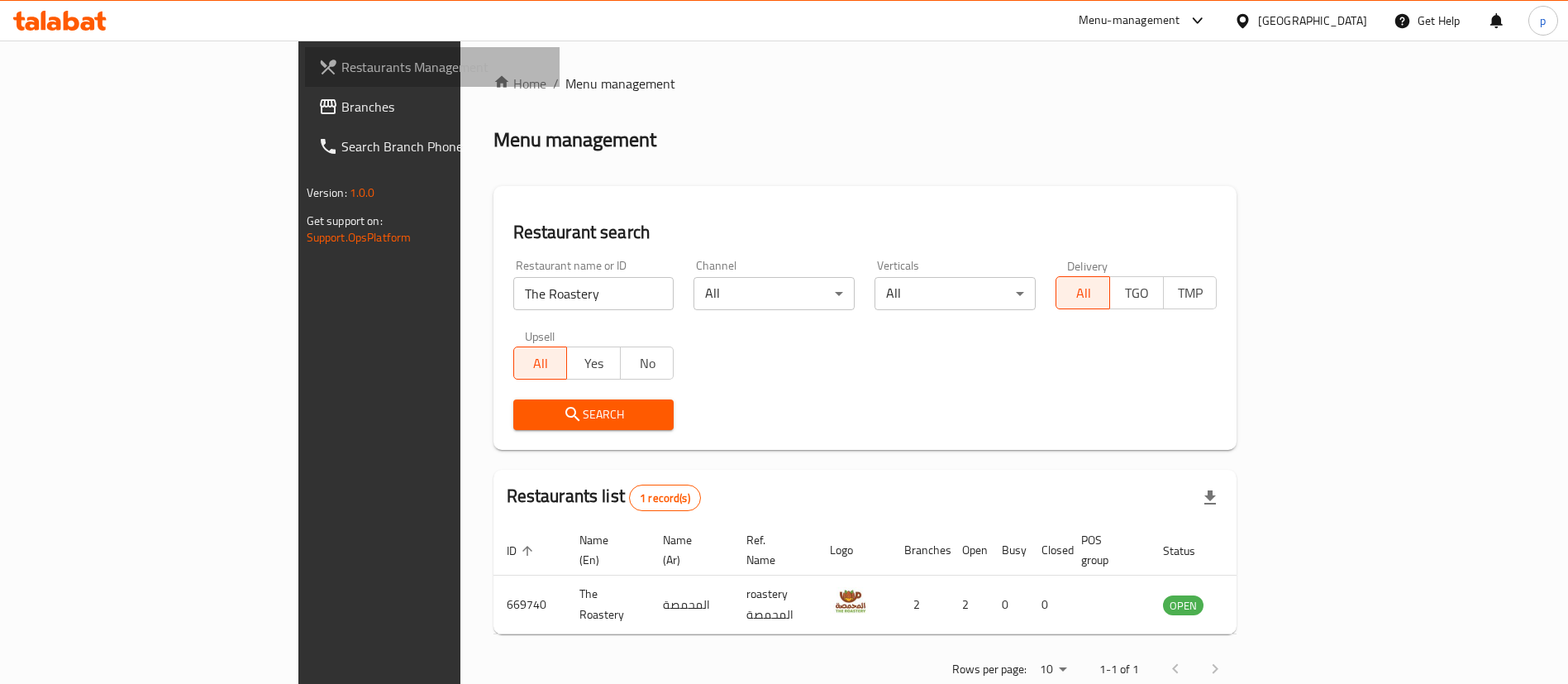
click at [342, 57] on span "Restaurants Management" at bounding box center [444, 67] width 205 height 20
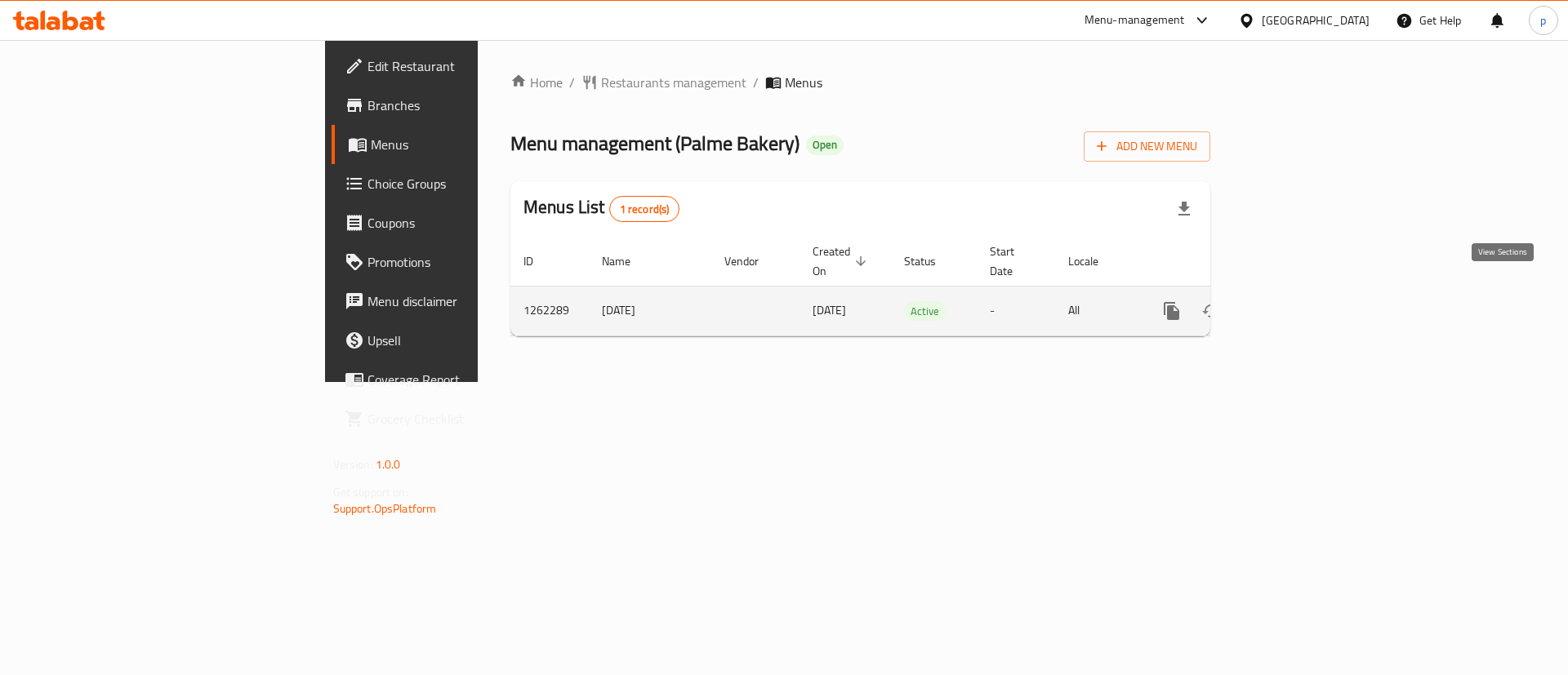
click at [1309, 291] on link "enhanced table" at bounding box center [1289, 310] width 39 height 39
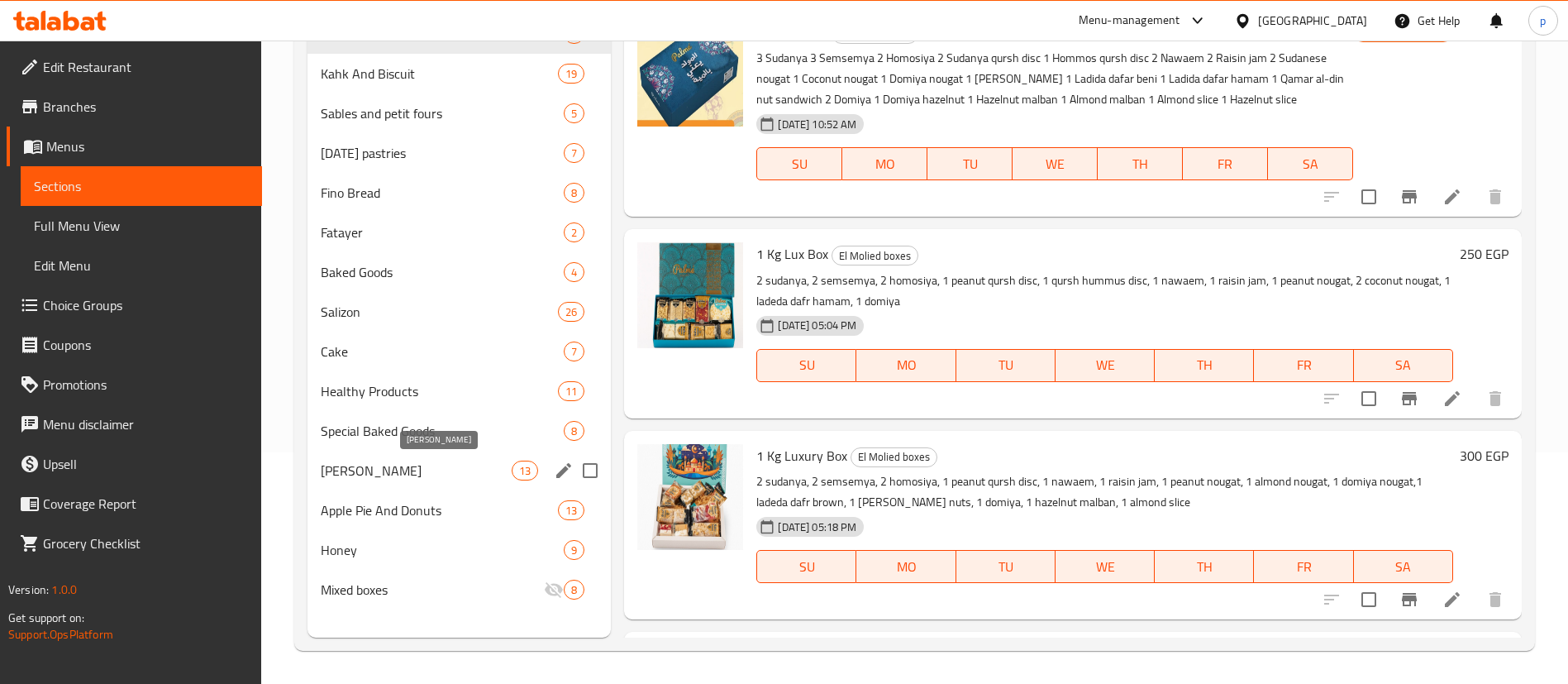
scroll to position [227, 0]
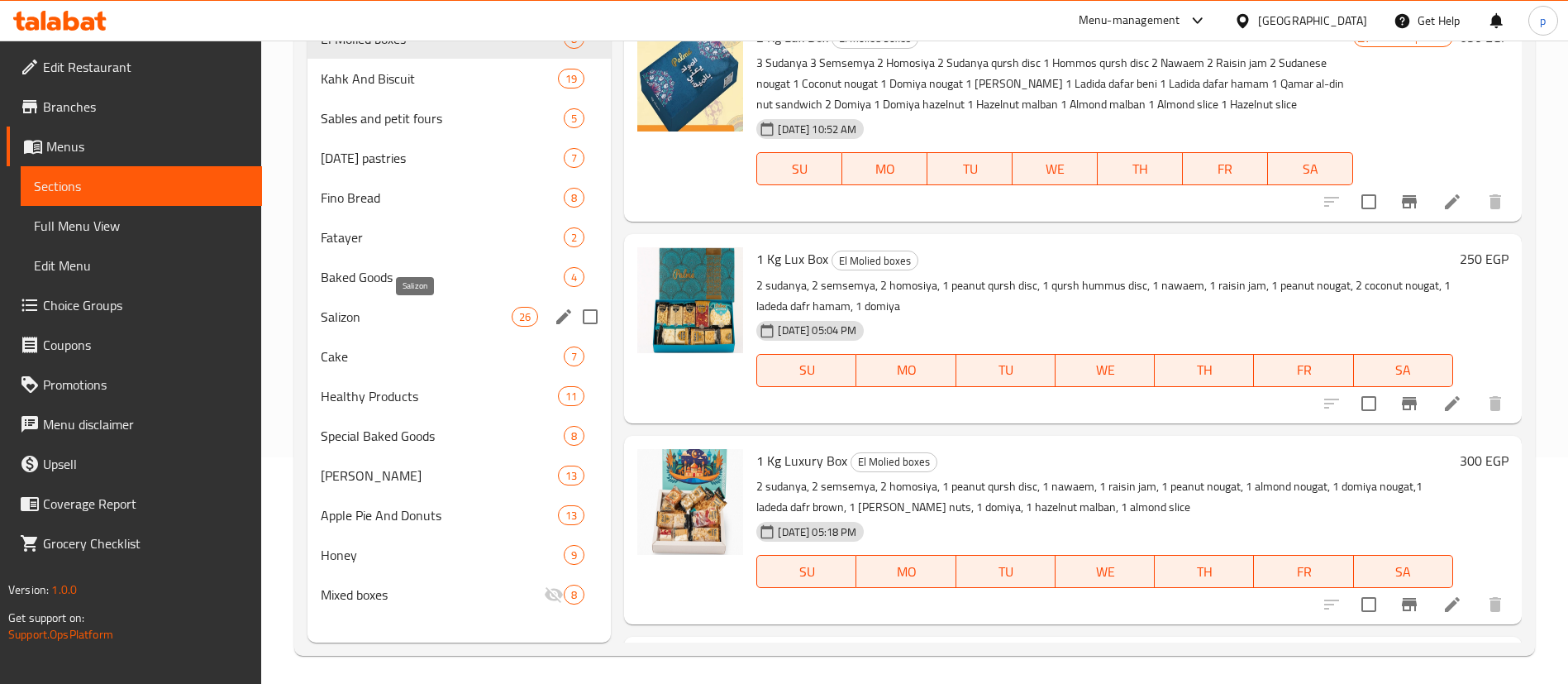
click at [365, 320] on span "Salizon" at bounding box center [415, 317] width 191 height 20
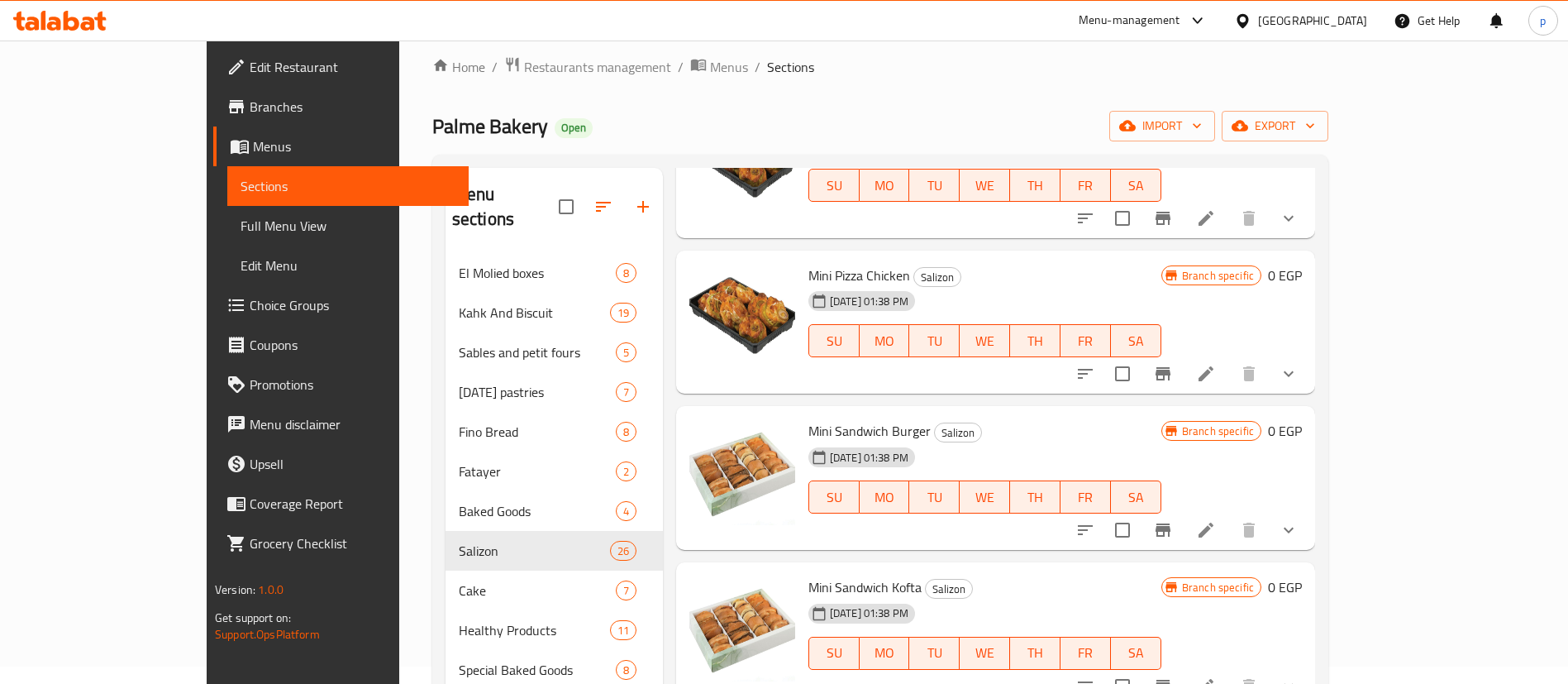
scroll to position [2299, 0]
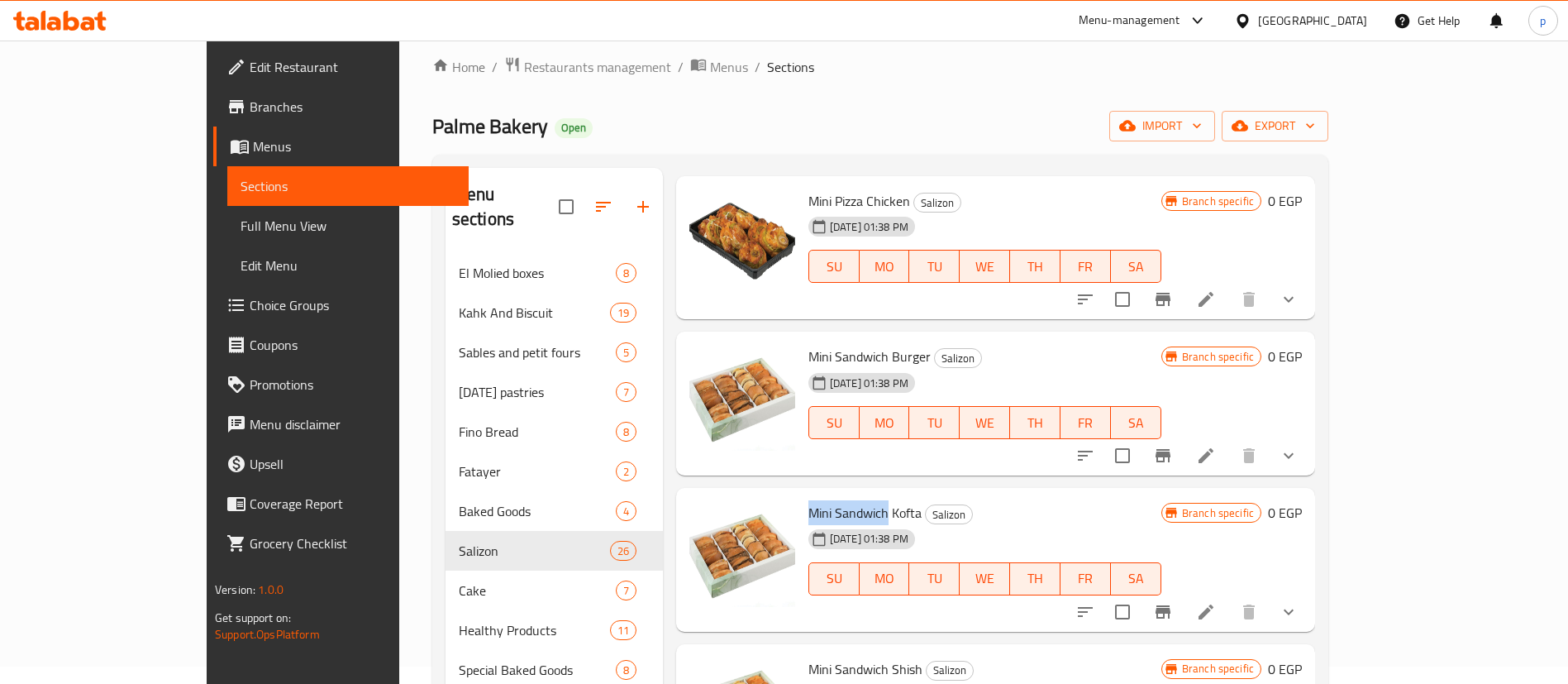
drag, startPoint x: 756, startPoint y: 489, endPoint x: 836, endPoint y: 489, distance: 80.0
click at [836, 501] on span "Mini Sandwich Kofta" at bounding box center [865, 513] width 113 height 25
copy span "Mini Sandwich"
click at [997, 495] on div "Mini Sandwich Kofta Salizon 21-10-2024 01:38 PM SU MO TU WE TH FR SA" at bounding box center [985, 560] width 367 height 131
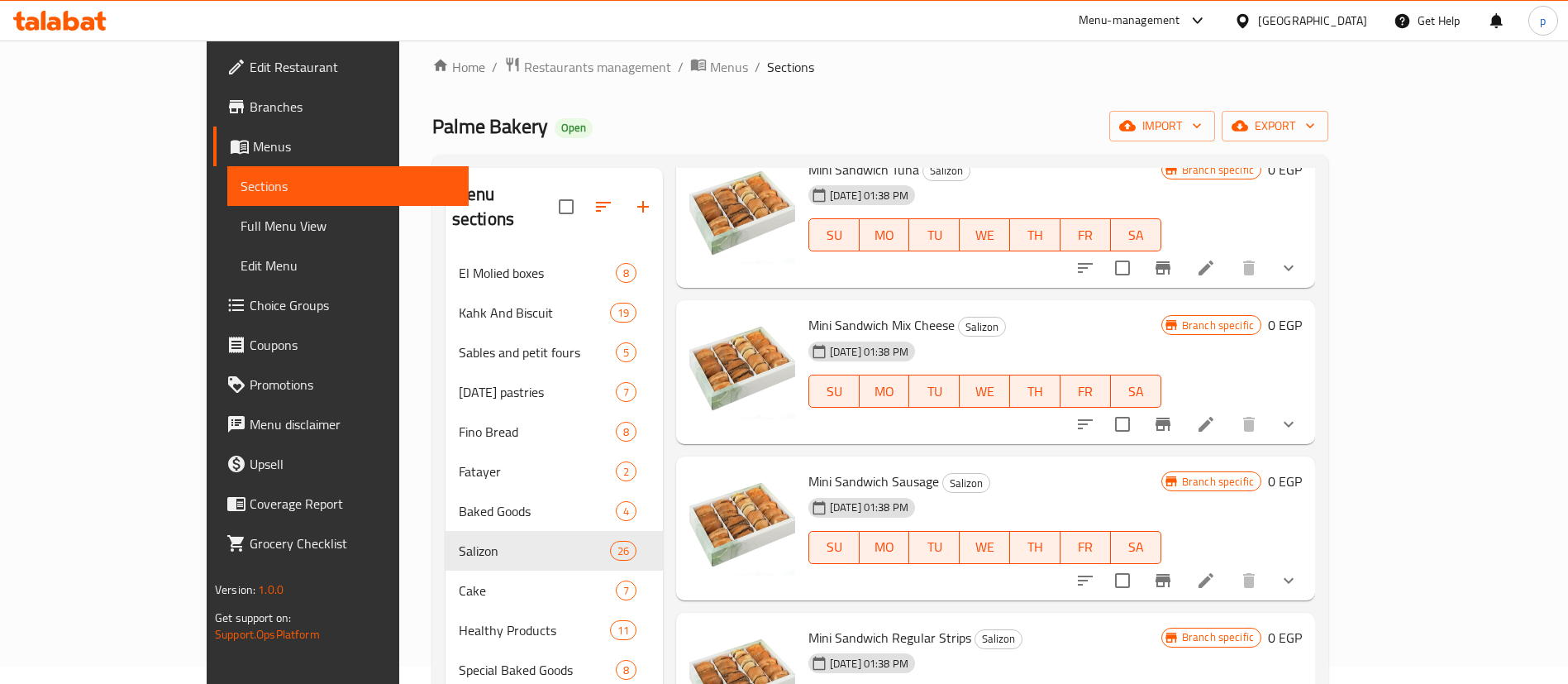
scroll to position [3112, 0]
click at [809, 312] on span "Mini Sandwich Mix Cheese" at bounding box center [882, 324] width 146 height 25
click at [1216, 414] on icon at bounding box center [1206, 424] width 20 height 20
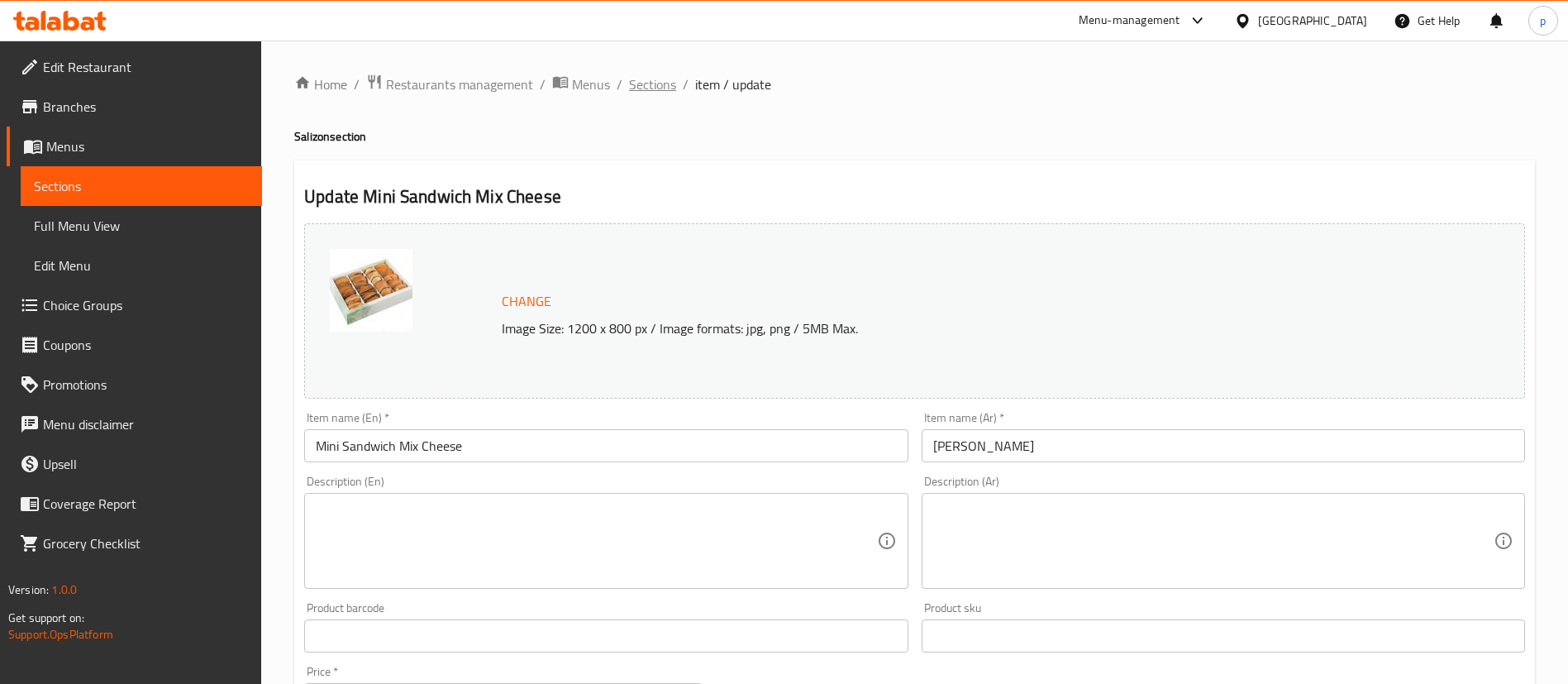
click at [657, 78] on span "Sections" at bounding box center [652, 85] width 47 height 20
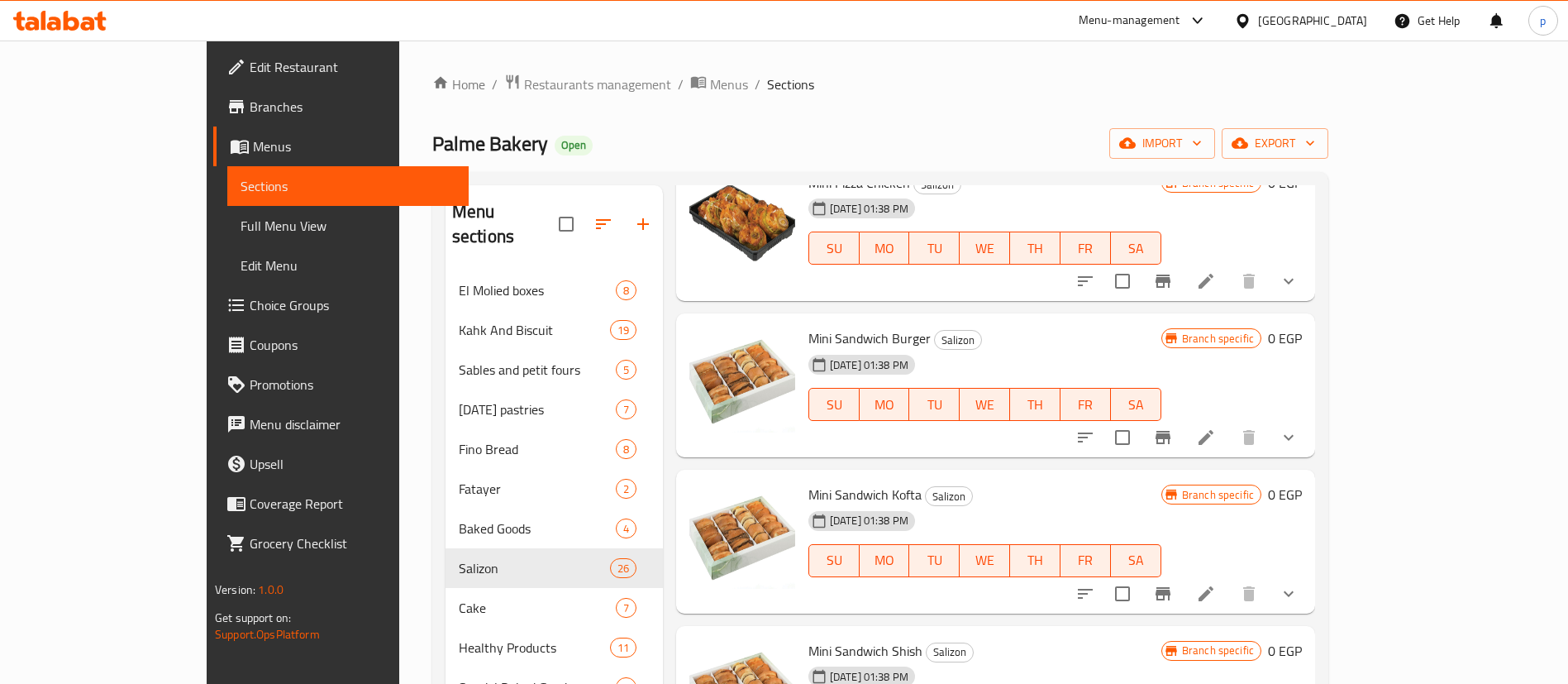
scroll to position [2375, 0]
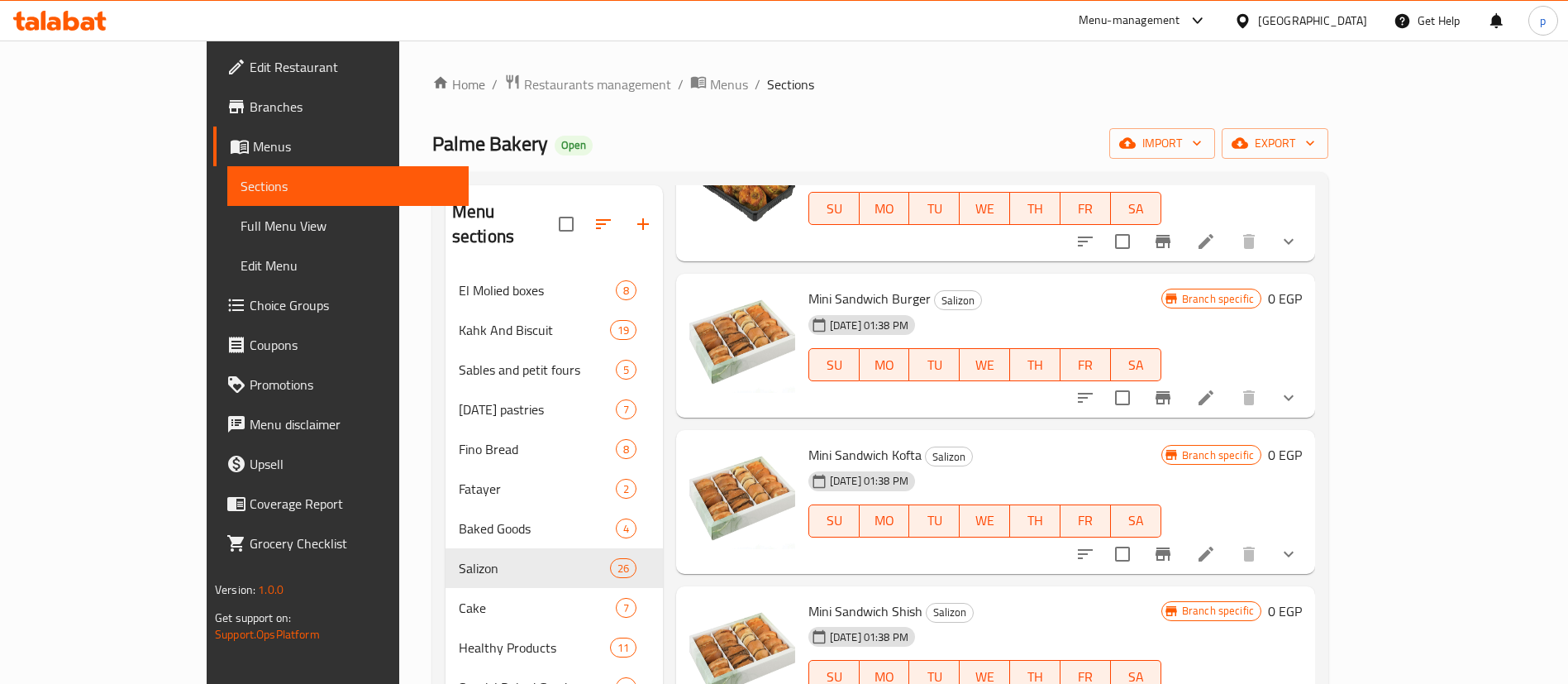
click at [809, 599] on span "Mini Sandwich Shish" at bounding box center [866, 611] width 114 height 25
copy h6 "Mini Sandwich Shish"
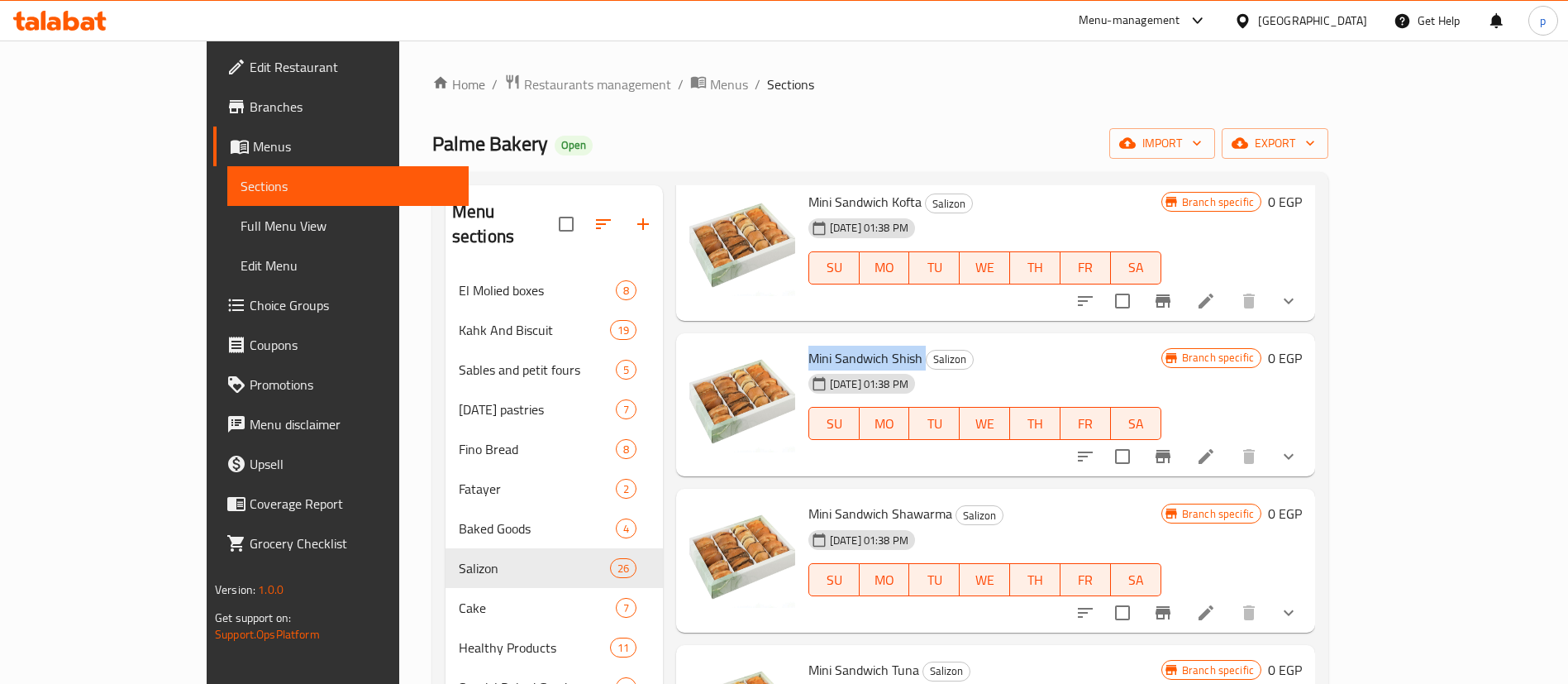
scroll to position [2632, 0]
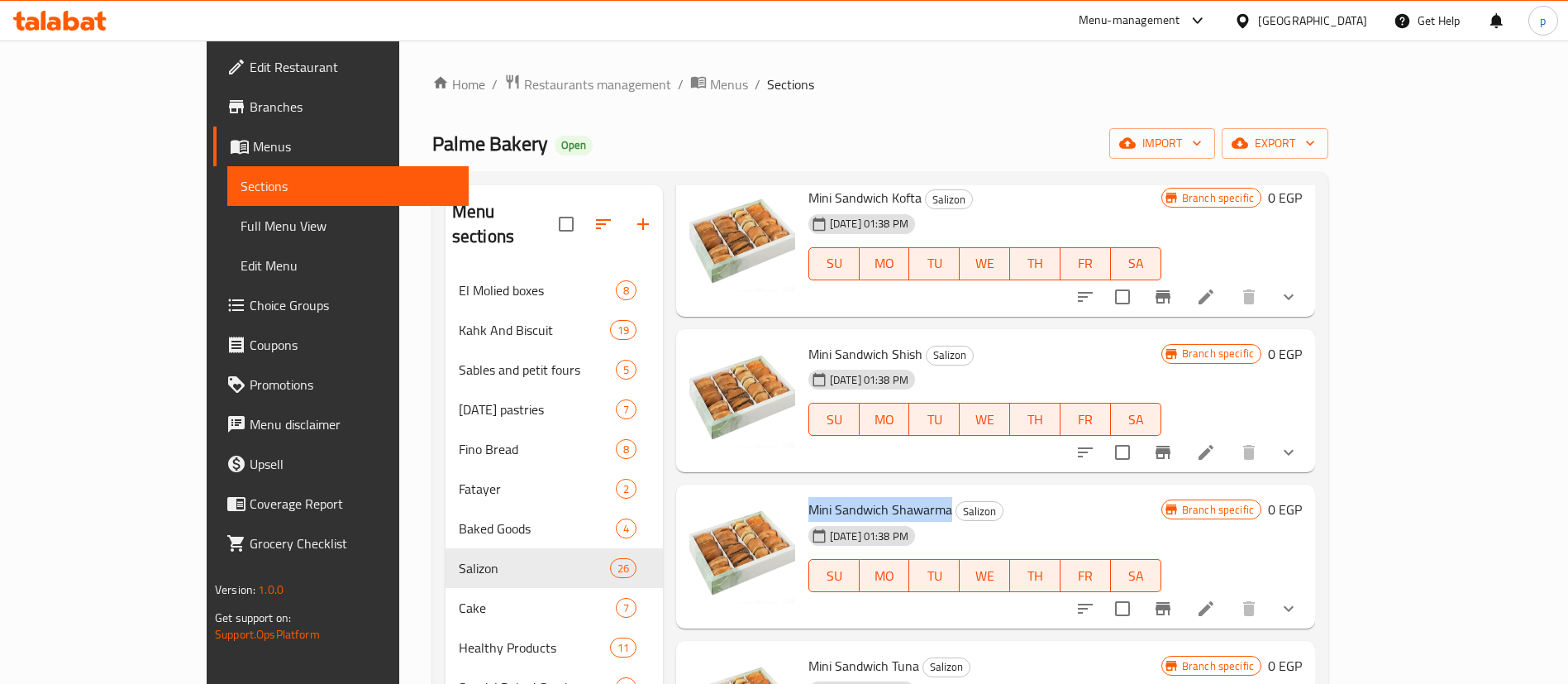
drag, startPoint x: 897, startPoint y: 488, endPoint x: 761, endPoint y: 479, distance: 136.3
click at [809, 497] on span "Mini Sandwich Shawarma" at bounding box center [881, 509] width 144 height 25
copy span "Mini Sandwich Shawarma"
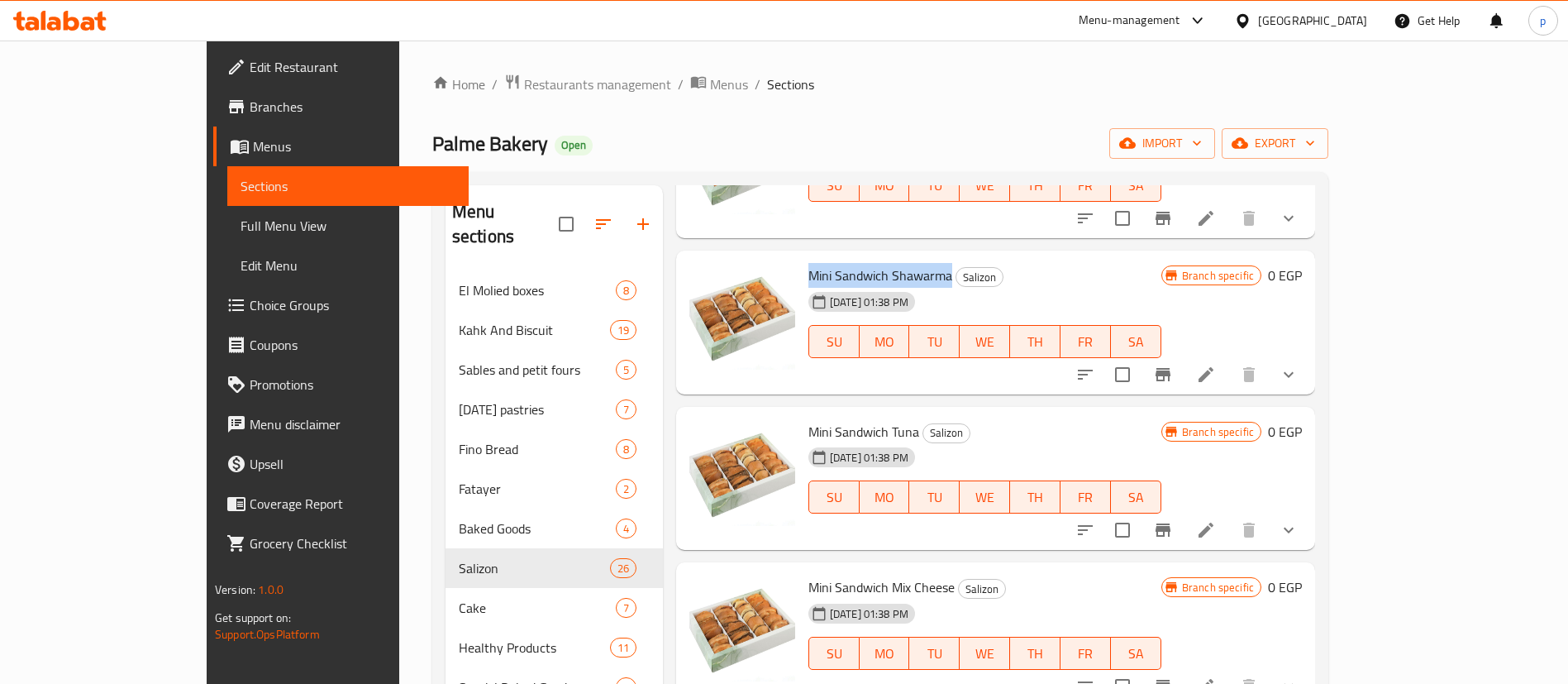
scroll to position [2873, 0]
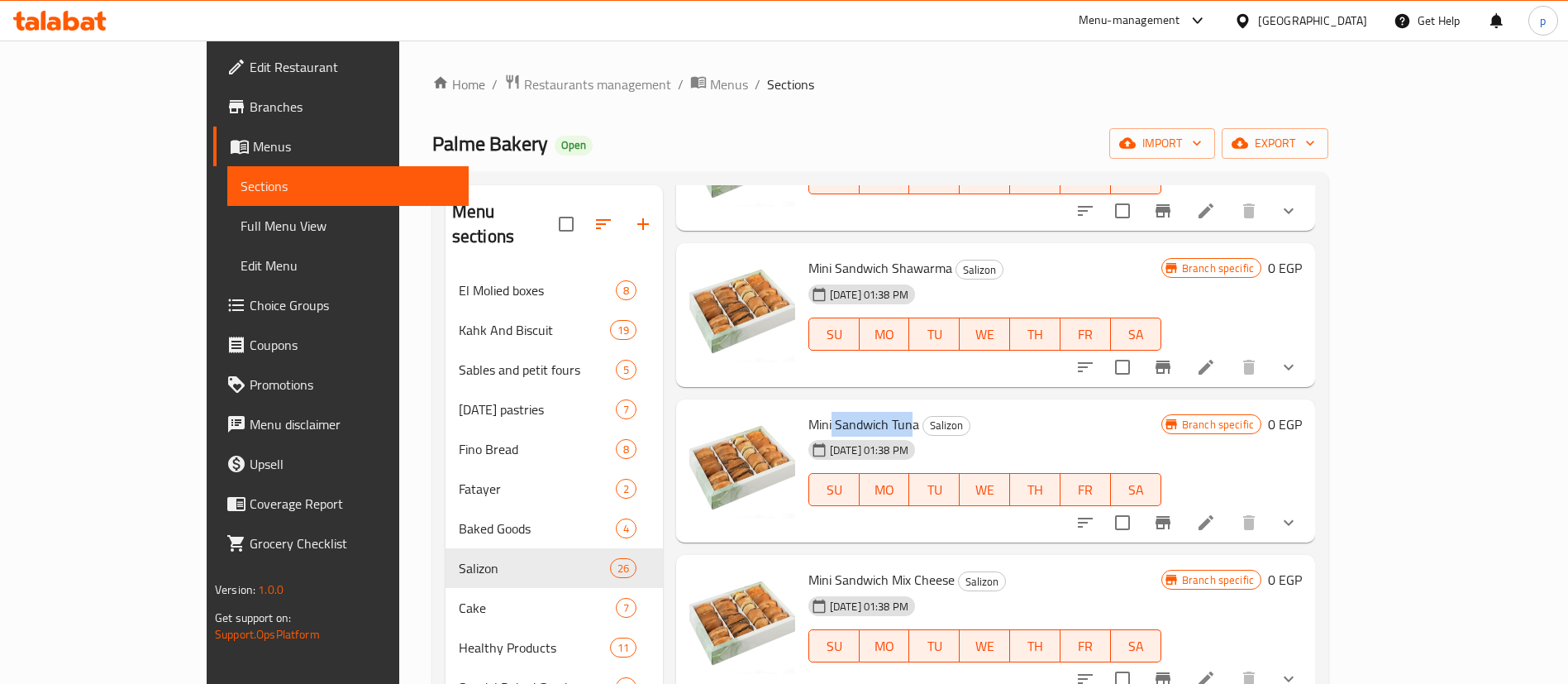
drag, startPoint x: 864, startPoint y: 404, endPoint x: 781, endPoint y: 407, distance: 83.1
click at [809, 412] on span "Mini Sandwich Tuna" at bounding box center [864, 424] width 111 height 25
drag, startPoint x: 755, startPoint y: 403, endPoint x: 865, endPoint y: 409, distance: 110.2
click at [865, 409] on div "Mini Sandwich Tuna Salizon 21-10-2024 01:38 PM SU MO TU WE TH FR SA" at bounding box center [985, 472] width 367 height 131
copy span "Mini Sandwich Tuna"
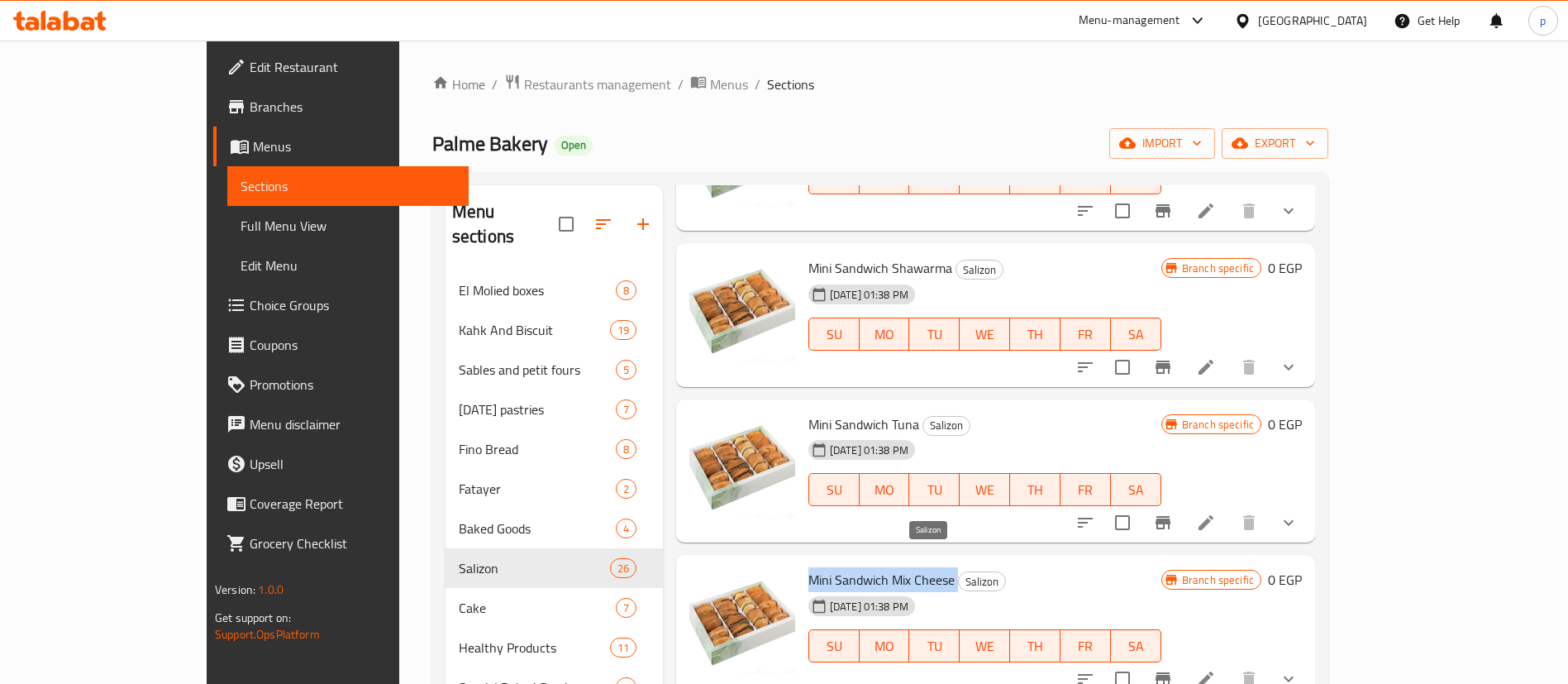
drag, startPoint x: 757, startPoint y: 562, endPoint x: 907, endPoint y: 567, distance: 150.1
click at [907, 568] on h6 "Mini Sandwich Mix Cheese Salizon" at bounding box center [985, 579] width 353 height 23
copy h6 "Mini Sandwich Mix Cheese"
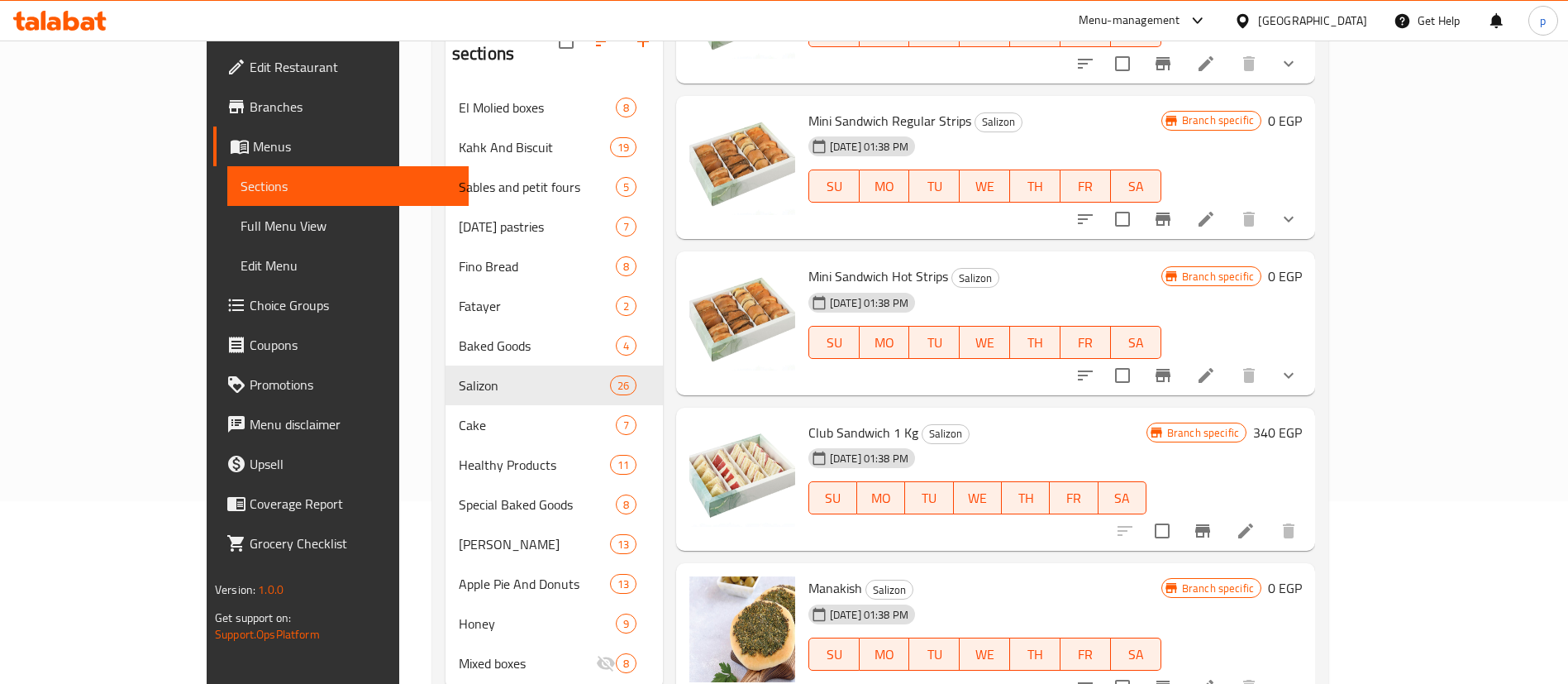
scroll to position [186, 0]
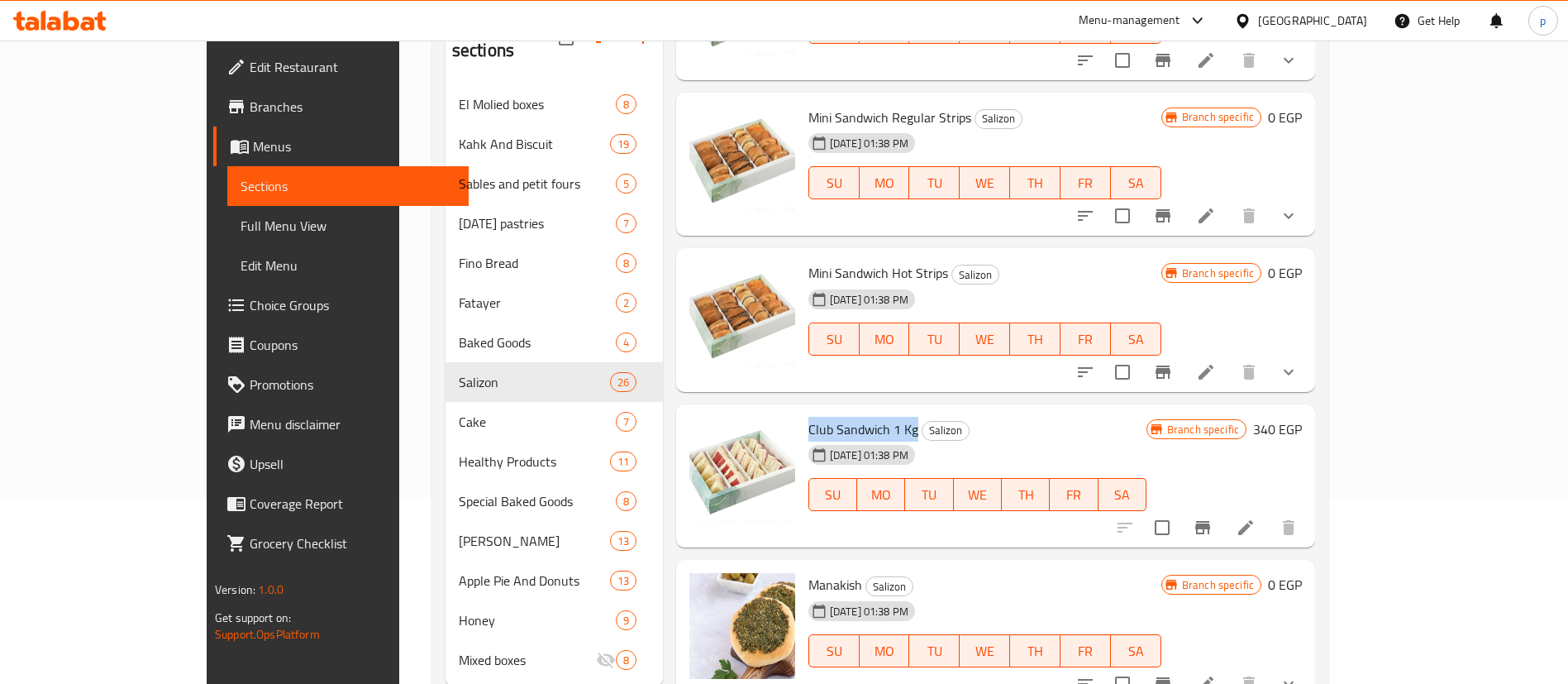
drag, startPoint x: 755, startPoint y: 407, endPoint x: 864, endPoint y: 402, distance: 109.1
click at [864, 411] on div "Club Sandwich 1 Kg Salizon 21-10-2024 01:38 PM SU MO TU WE TH FR SA" at bounding box center [977, 477] width 351 height 131
copy span "Club Sandwich 1 Kg"
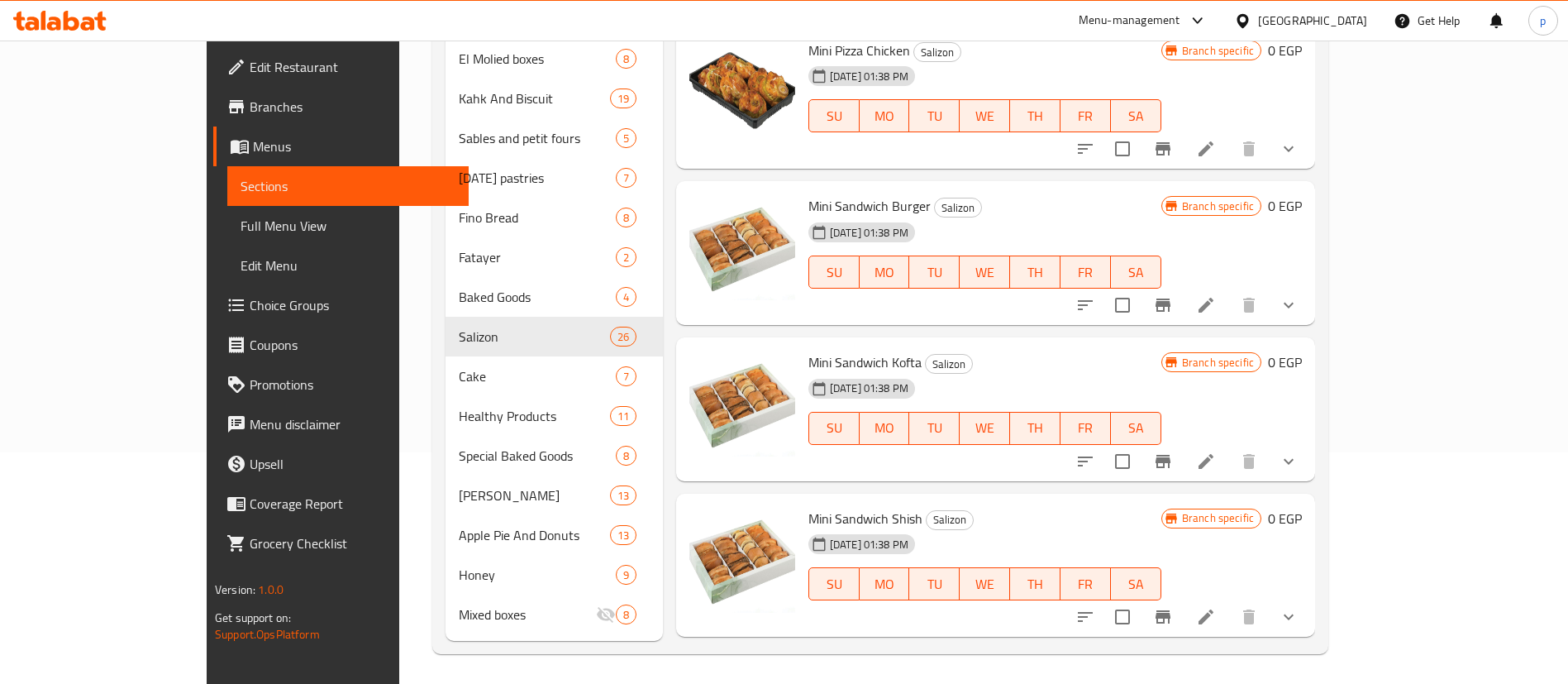
scroll to position [2232, 0]
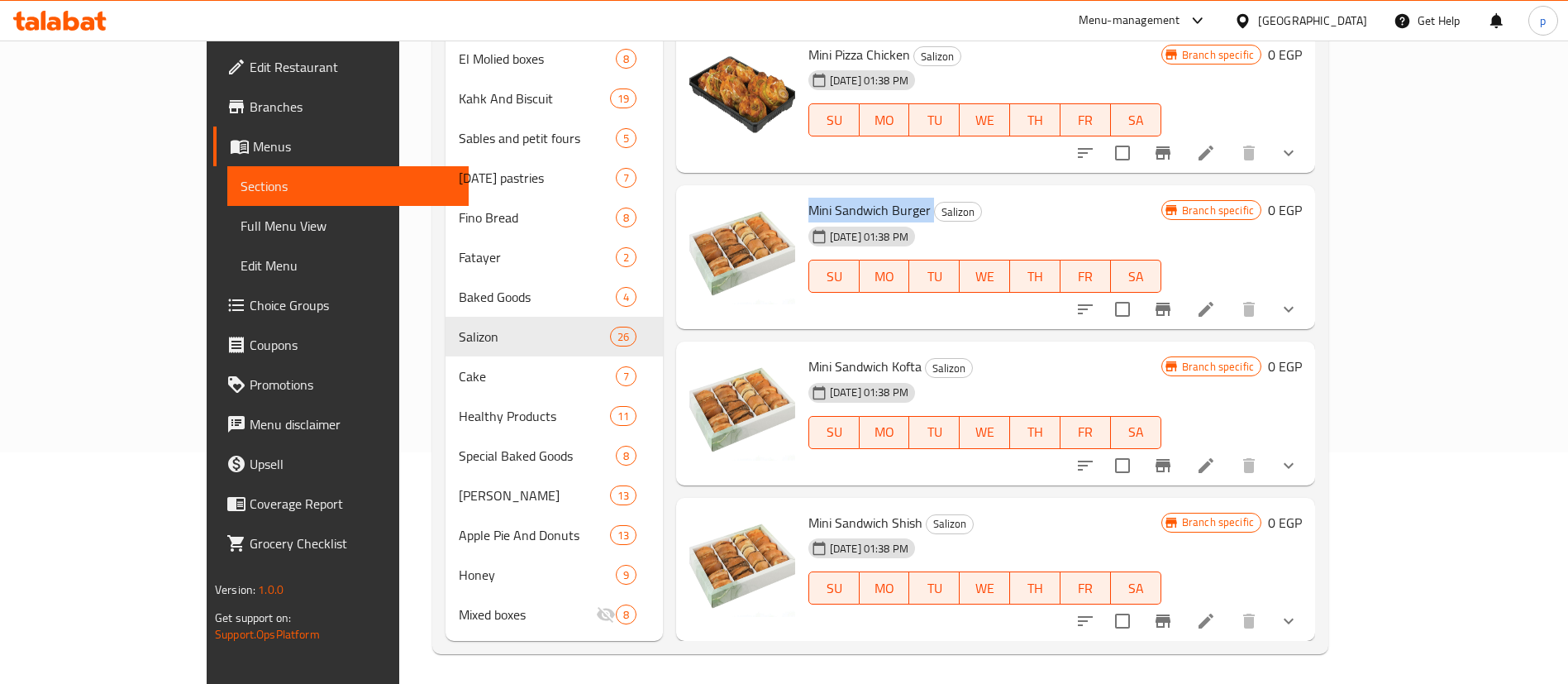
drag, startPoint x: 751, startPoint y: 190, endPoint x: 881, endPoint y: 191, distance: 130.0
click at [881, 192] on div "Mini Sandwich Burger Salizon 21-10-2024 01:38 PM SU MO TU WE TH FR SA" at bounding box center [985, 257] width 367 height 131
copy h6 "Mini Sandwich Burger"
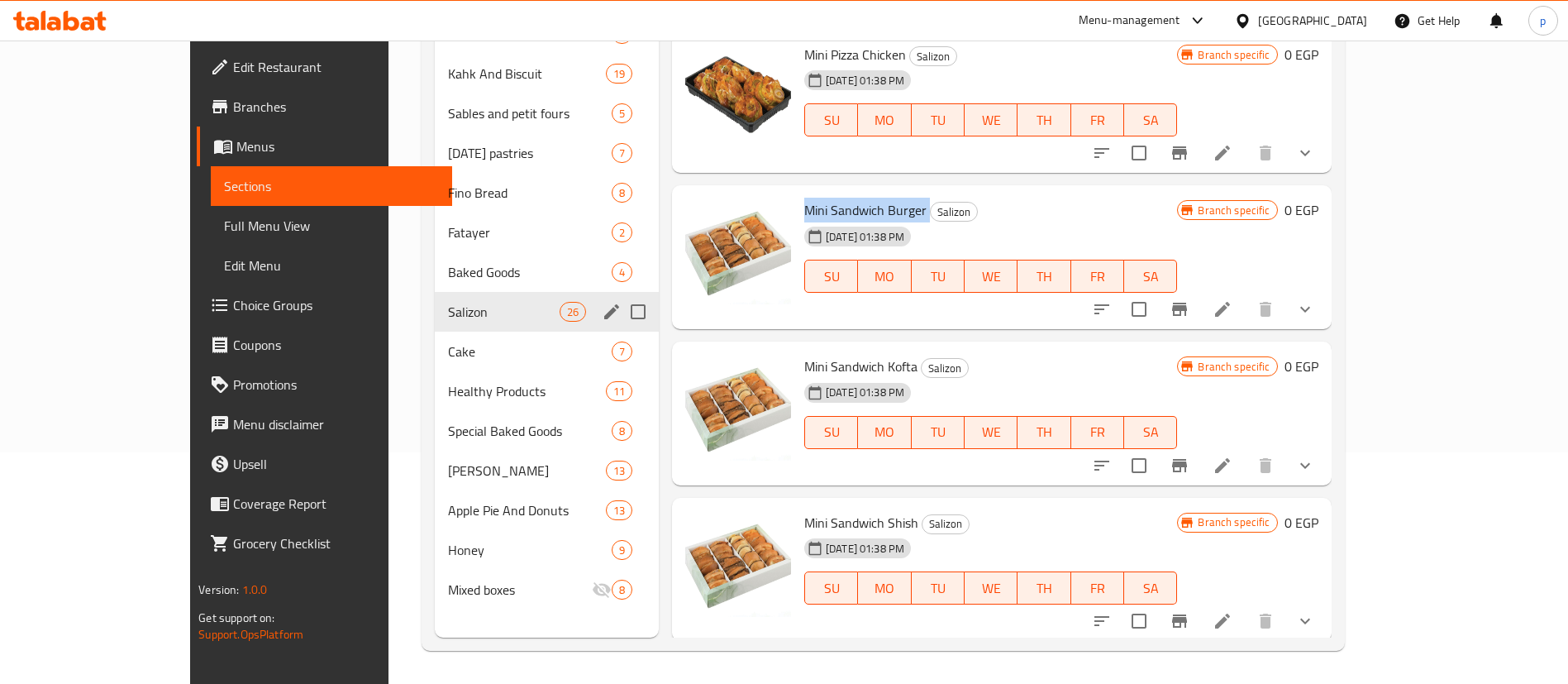
scroll to position [0, 0]
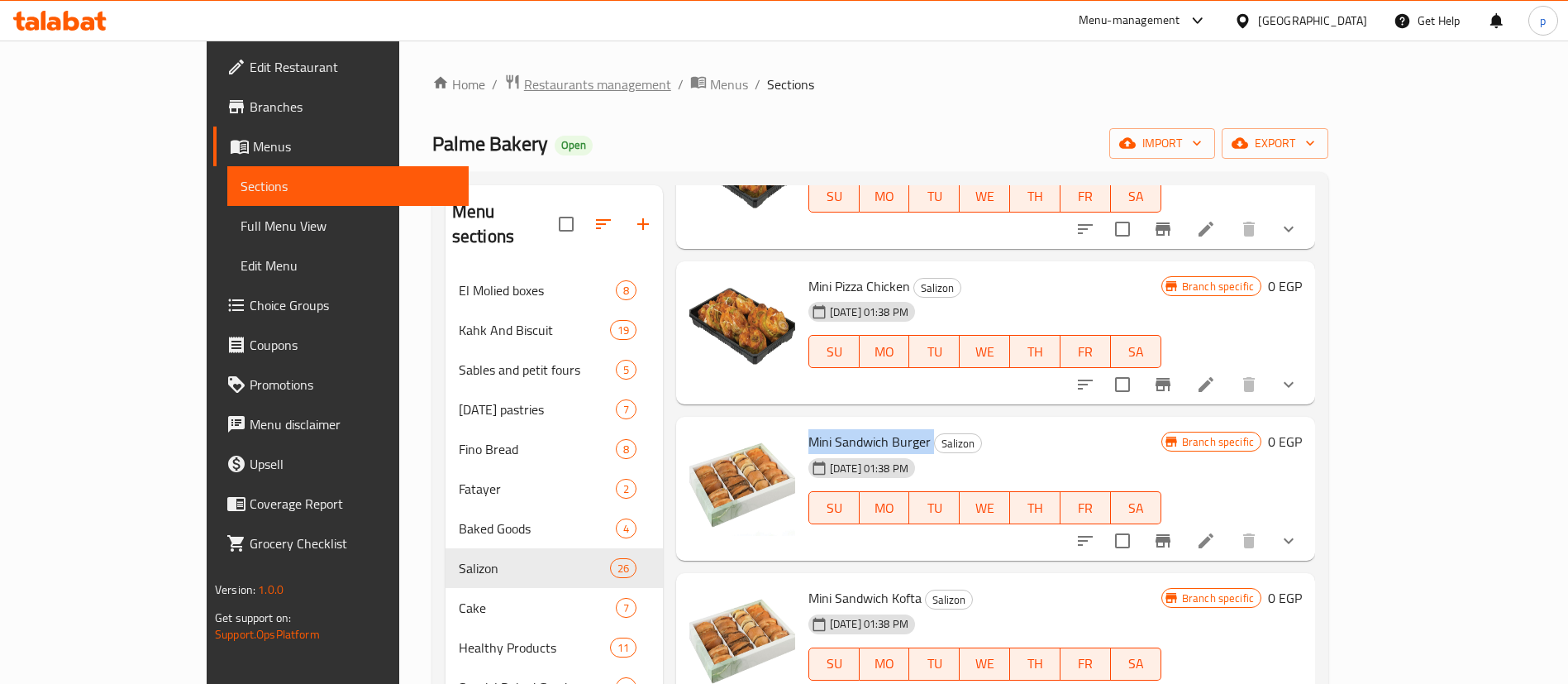
click at [524, 84] on span "Restaurants management" at bounding box center [598, 85] width 147 height 20
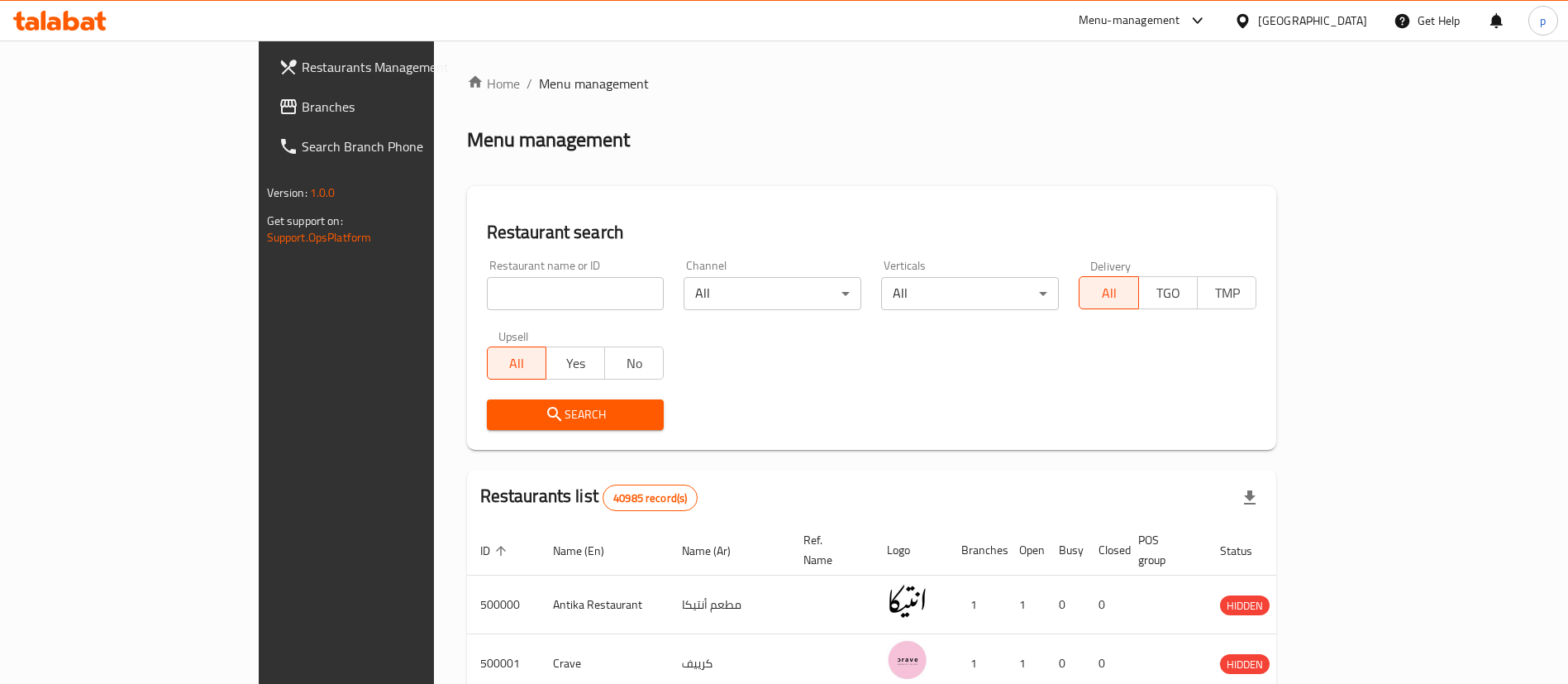
click at [487, 293] on input "search" at bounding box center [576, 294] width 178 height 33
paste input "Cat City Pets Shop"
type input "Cat City Pets Shop"
click button "Search" at bounding box center [576, 414] width 178 height 30
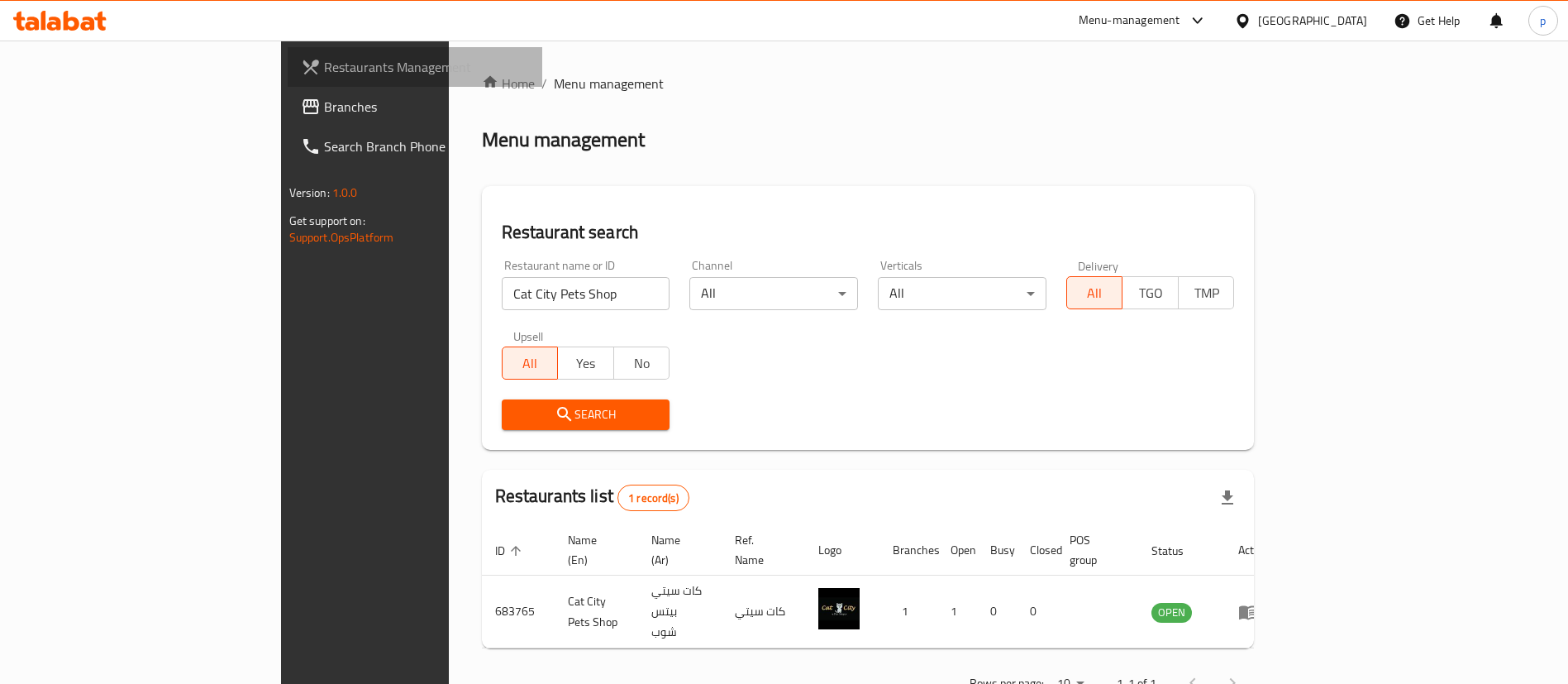
click at [324, 69] on span "Restaurants Management" at bounding box center [427, 67] width 205 height 20
